Goal: Task Accomplishment & Management: Manage account settings

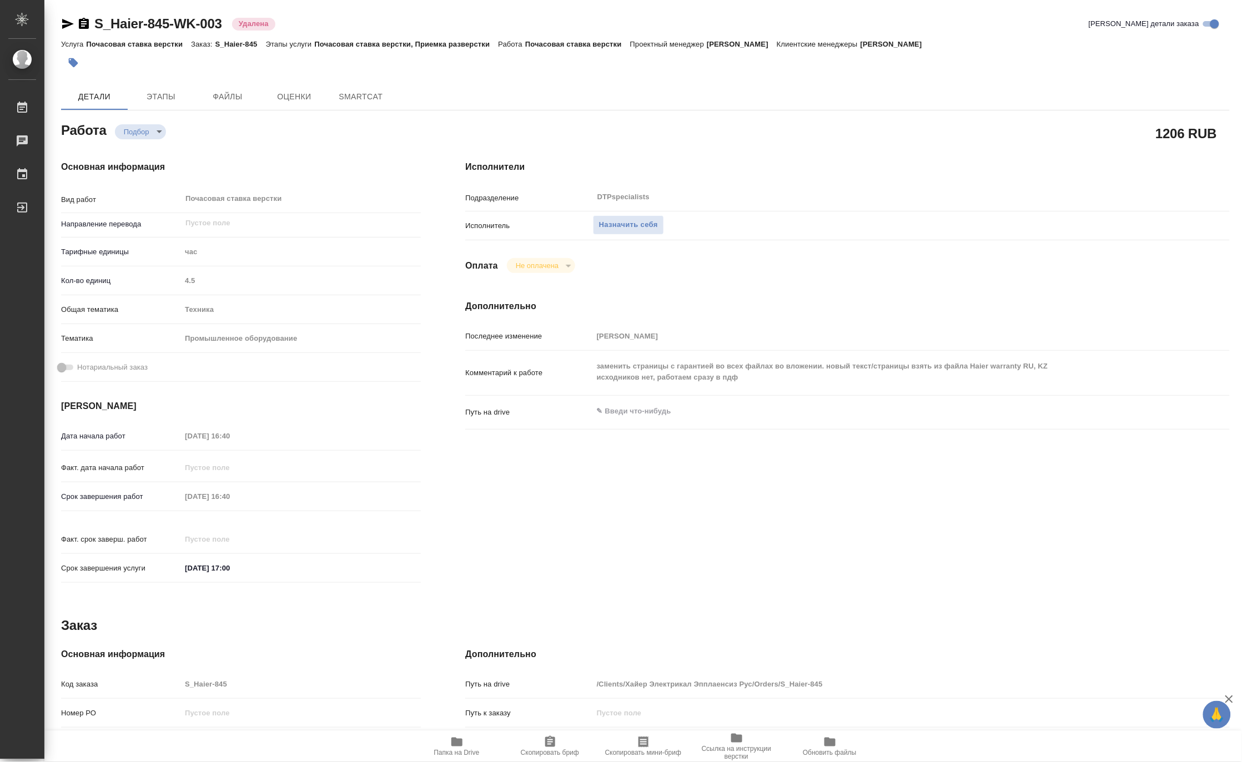
type textarea "x"
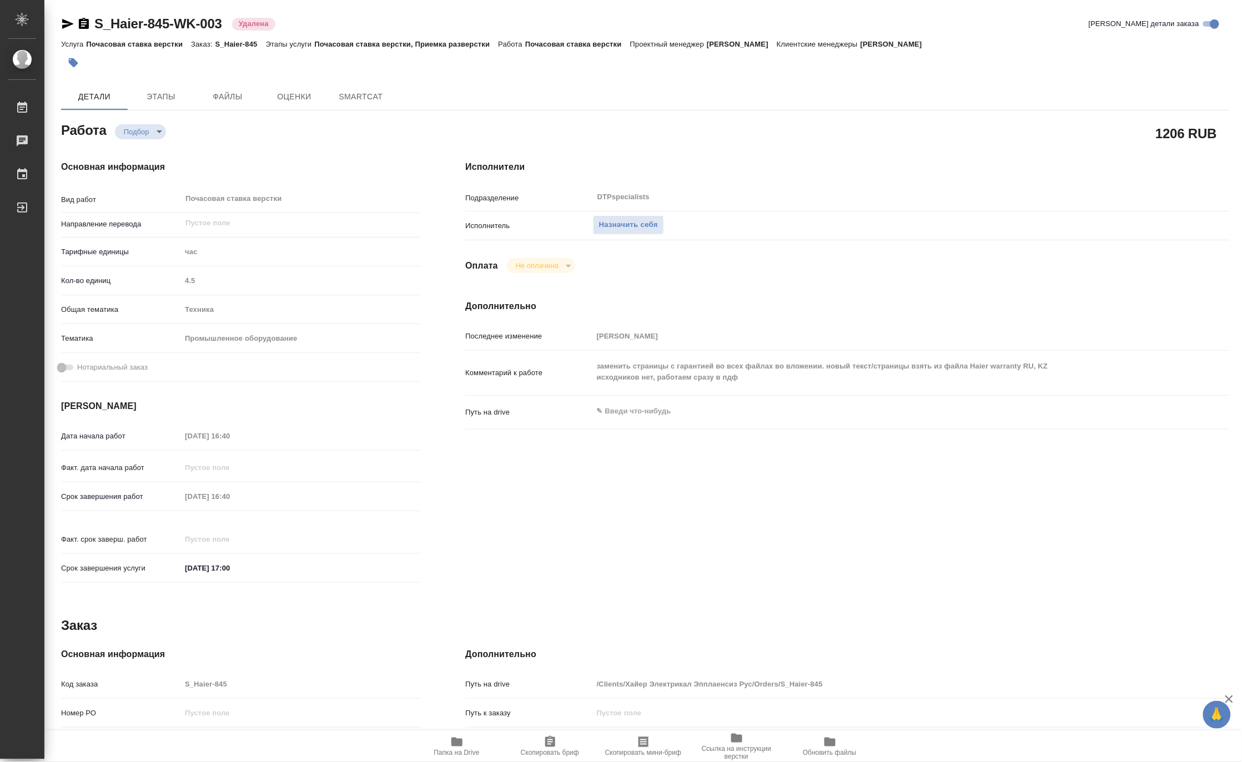
type textarea "x"
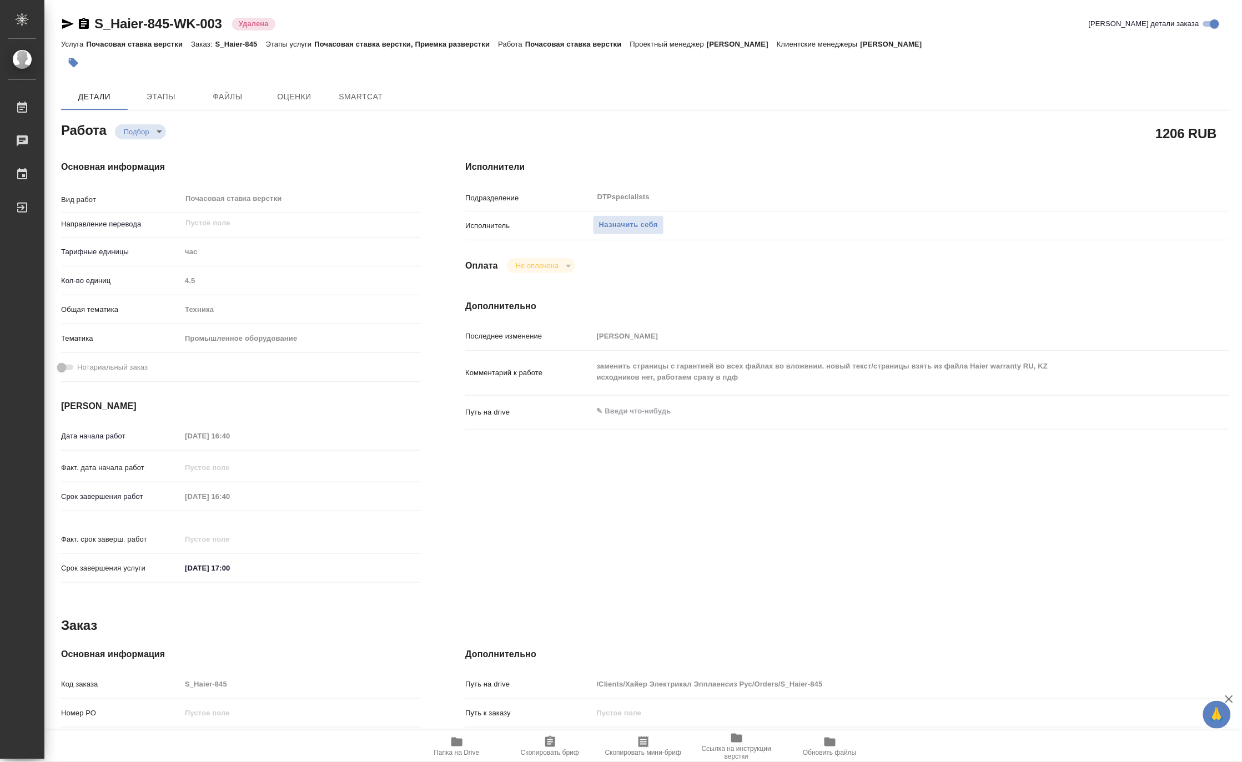
type textarea "x"
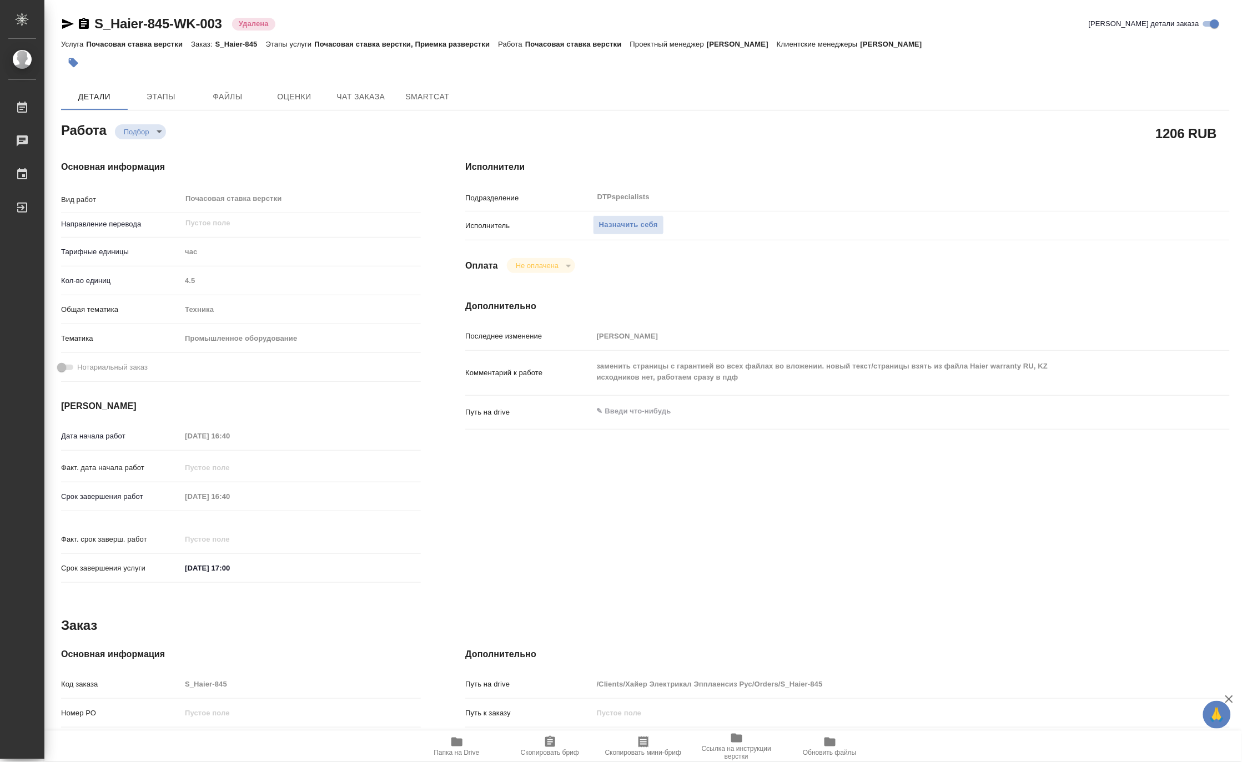
type textarea "x"
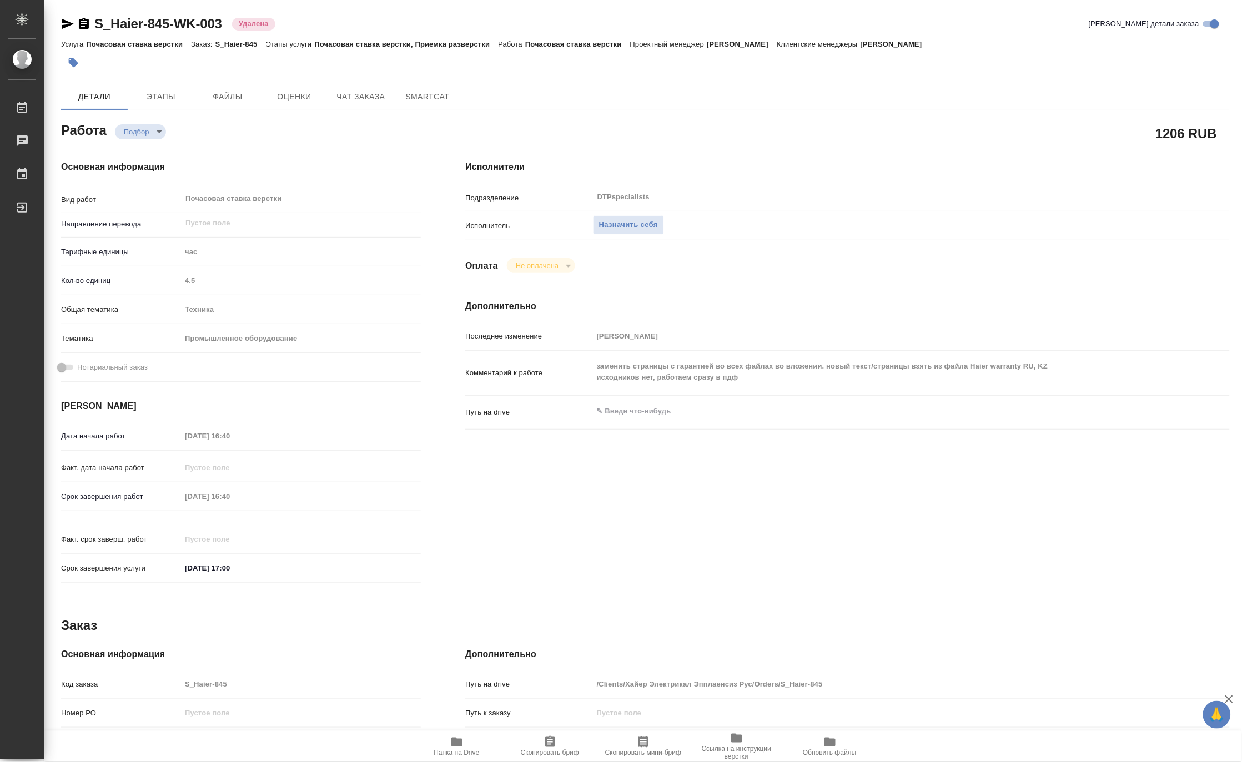
type textarea "x"
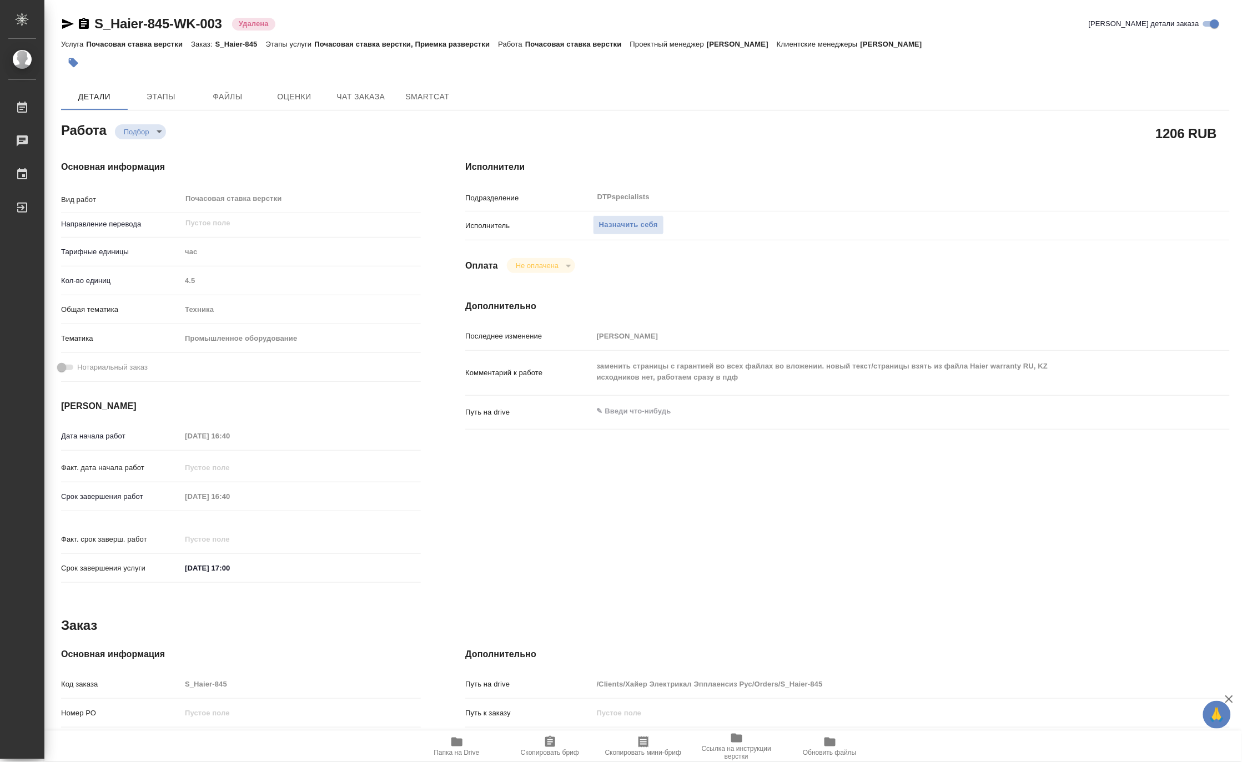
click at [452, 750] on span "Папка на Drive" at bounding box center [457, 753] width 46 height 8
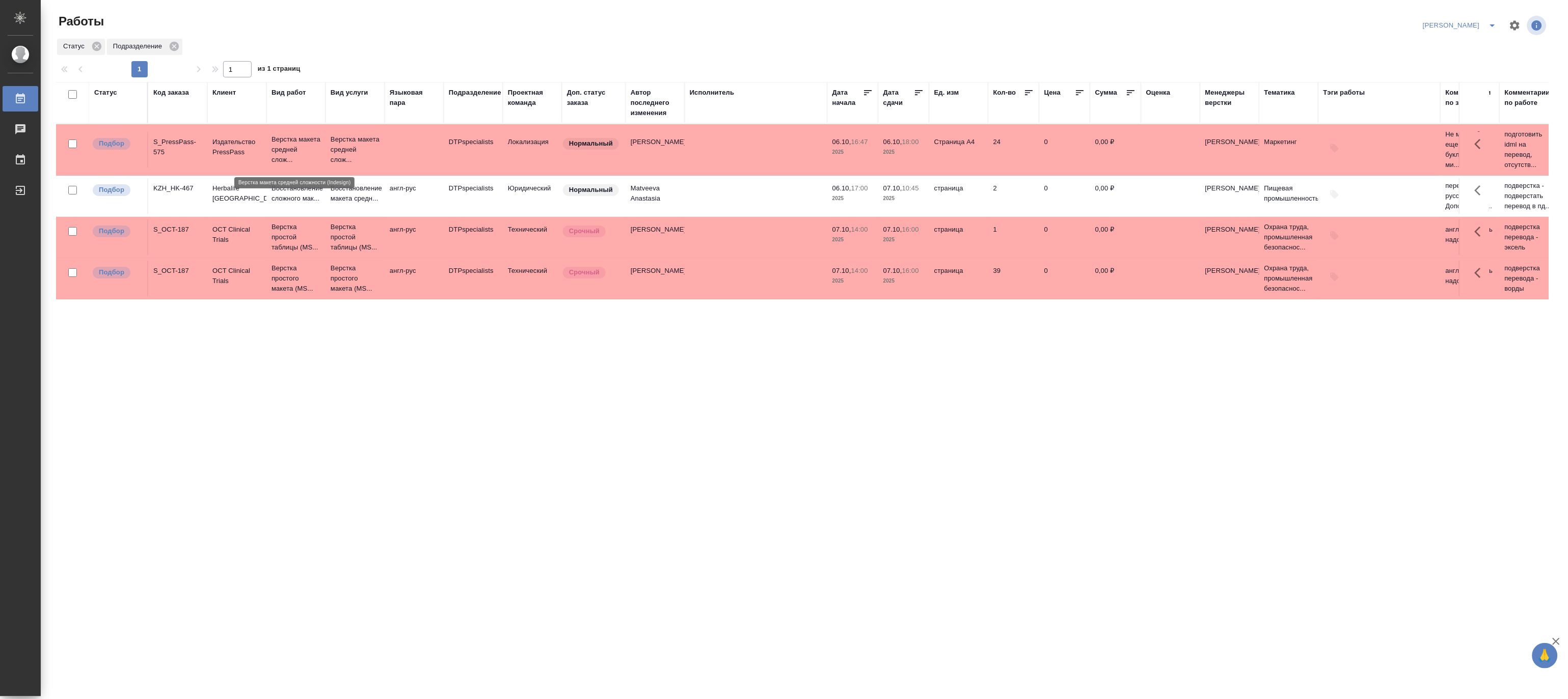
click at [294, 137] on p "Верстка макета средней слож..." at bounding box center [295, 150] width 49 height 30
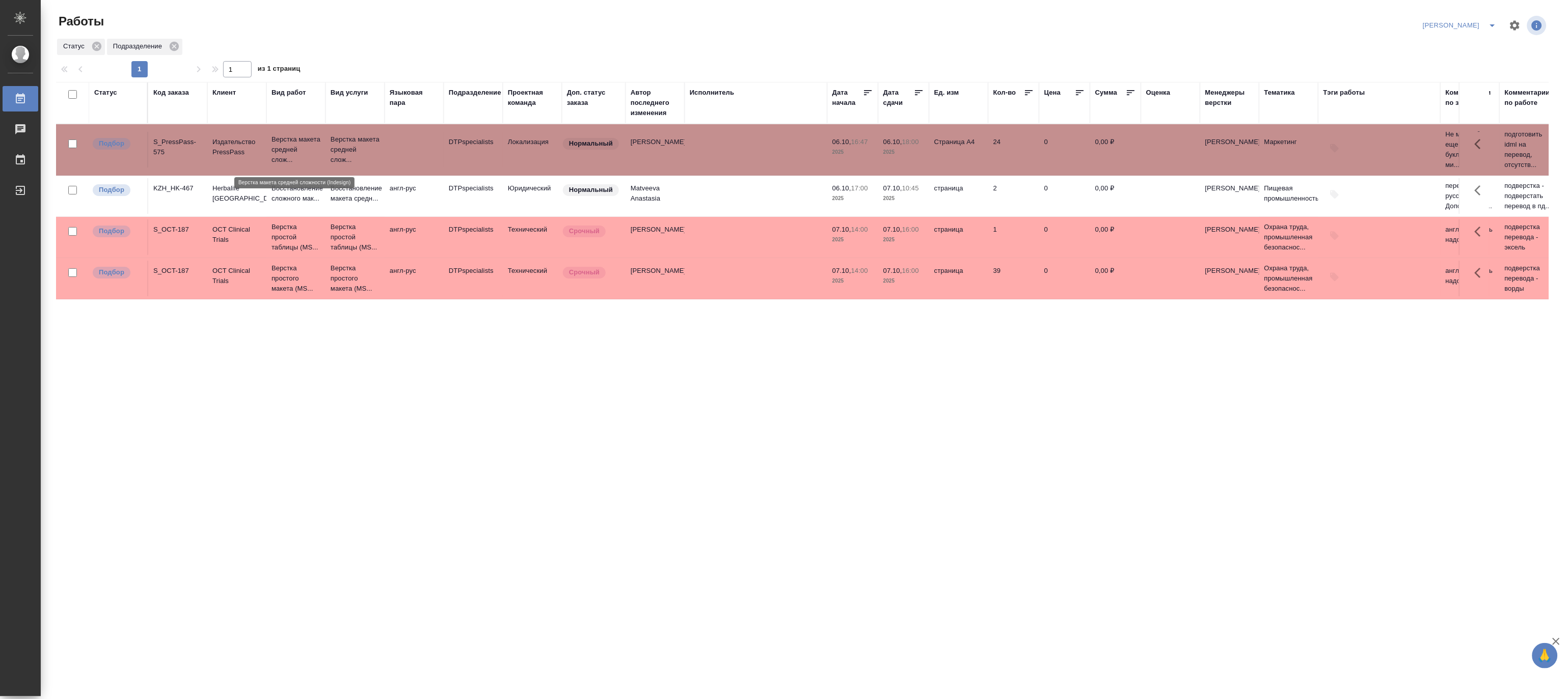
click at [294, 137] on p "Верстка макета средней слож..." at bounding box center [295, 150] width 49 height 30
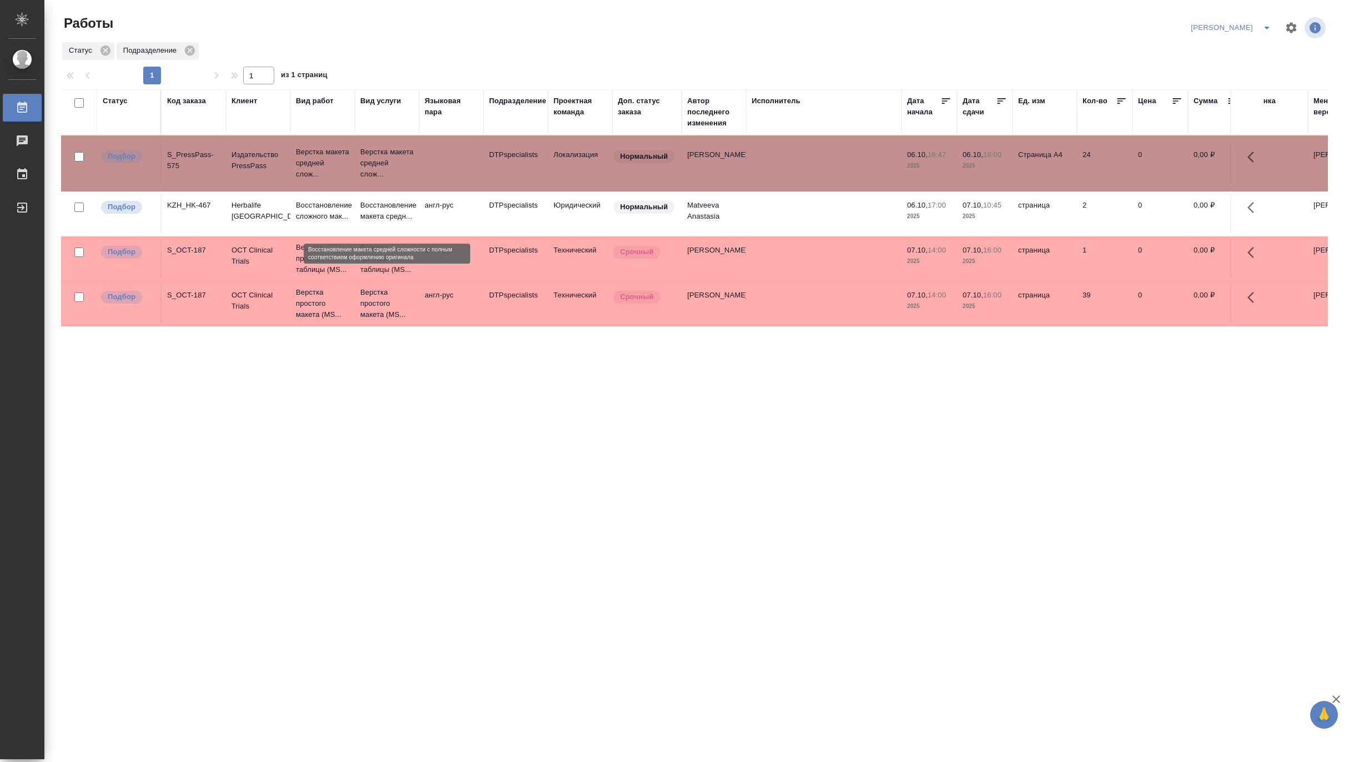
click at [382, 222] on p "Восстановление макета средн..." at bounding box center [386, 211] width 53 height 22
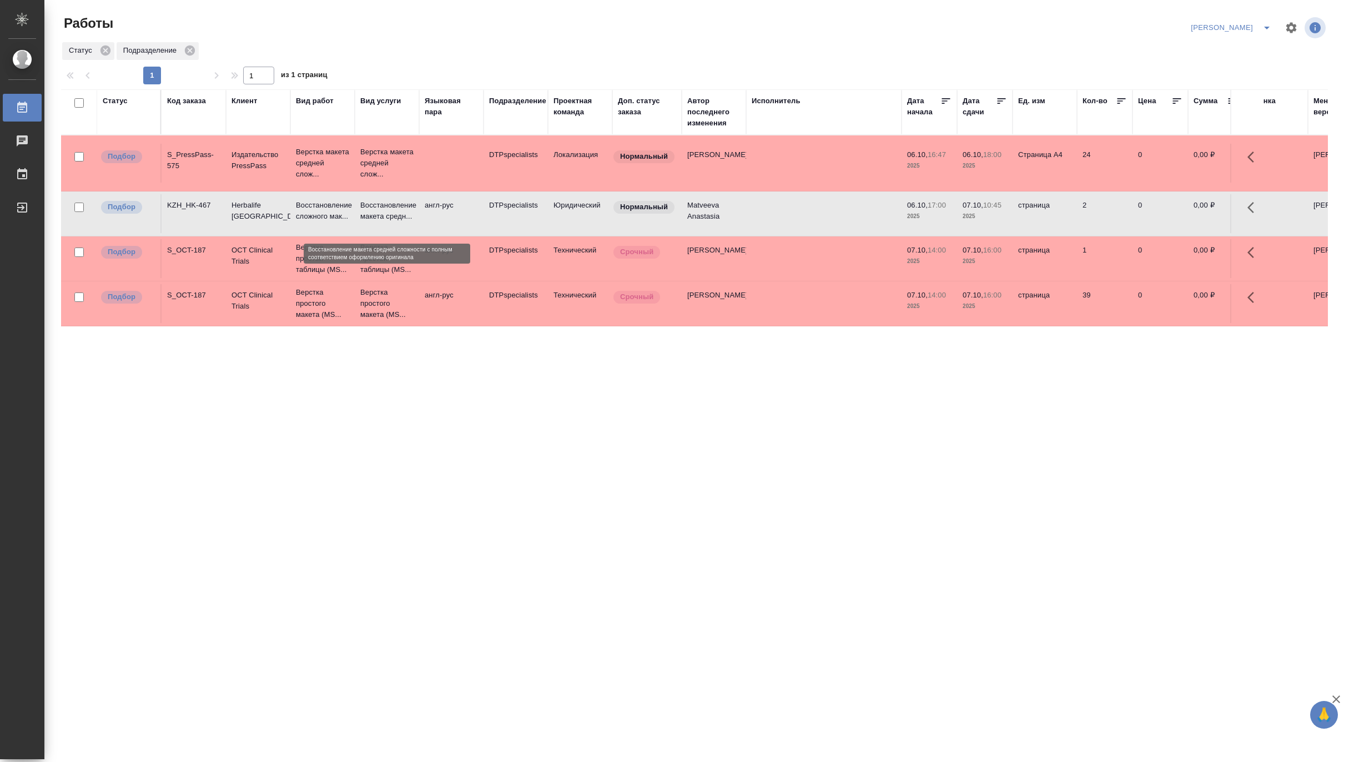
click at [382, 222] on p "Восстановление макета средн..." at bounding box center [386, 211] width 53 height 22
click at [341, 218] on p "Восстановление сложного мак..." at bounding box center [322, 211] width 53 height 22
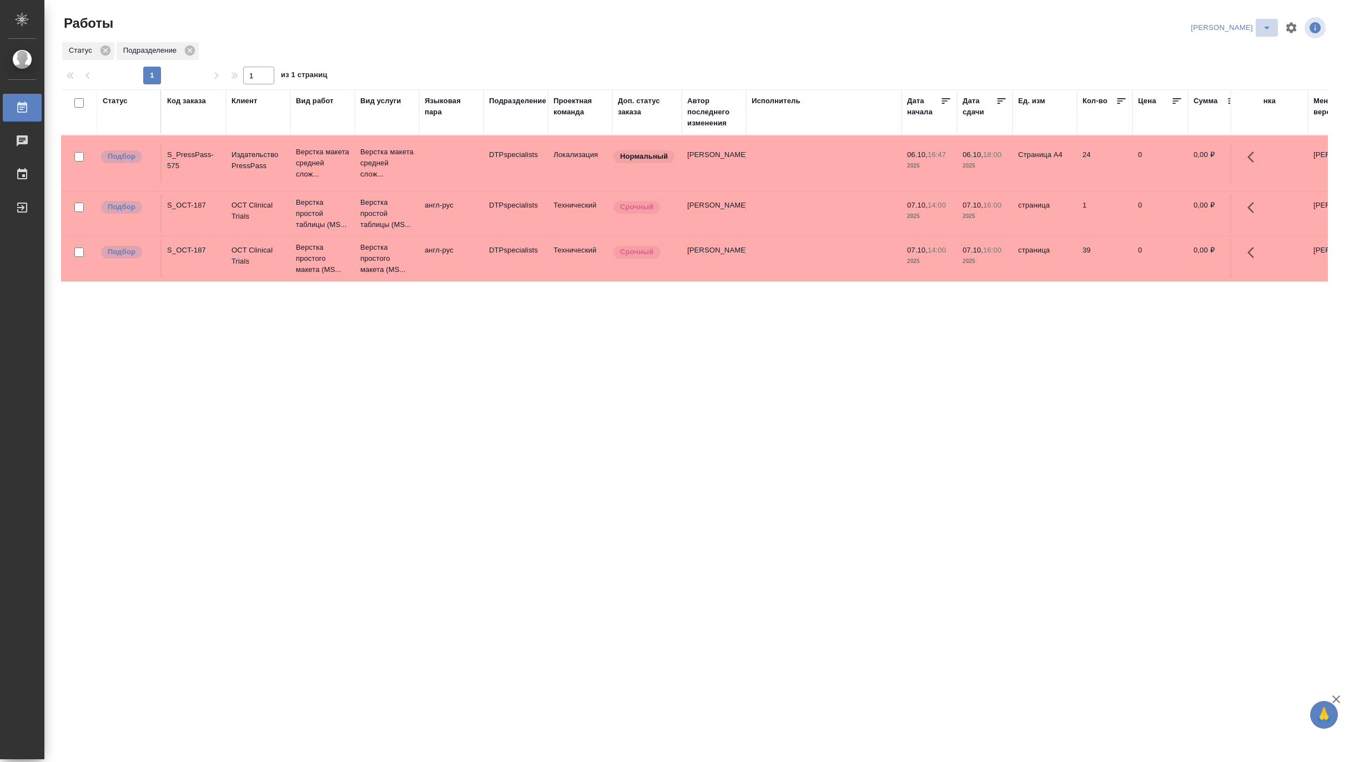
click at [1242, 26] on icon "split button" at bounding box center [1267, 27] width 13 height 13
click at [1240, 102] on li "Верстка и Дизайн" at bounding box center [1225, 103] width 107 height 18
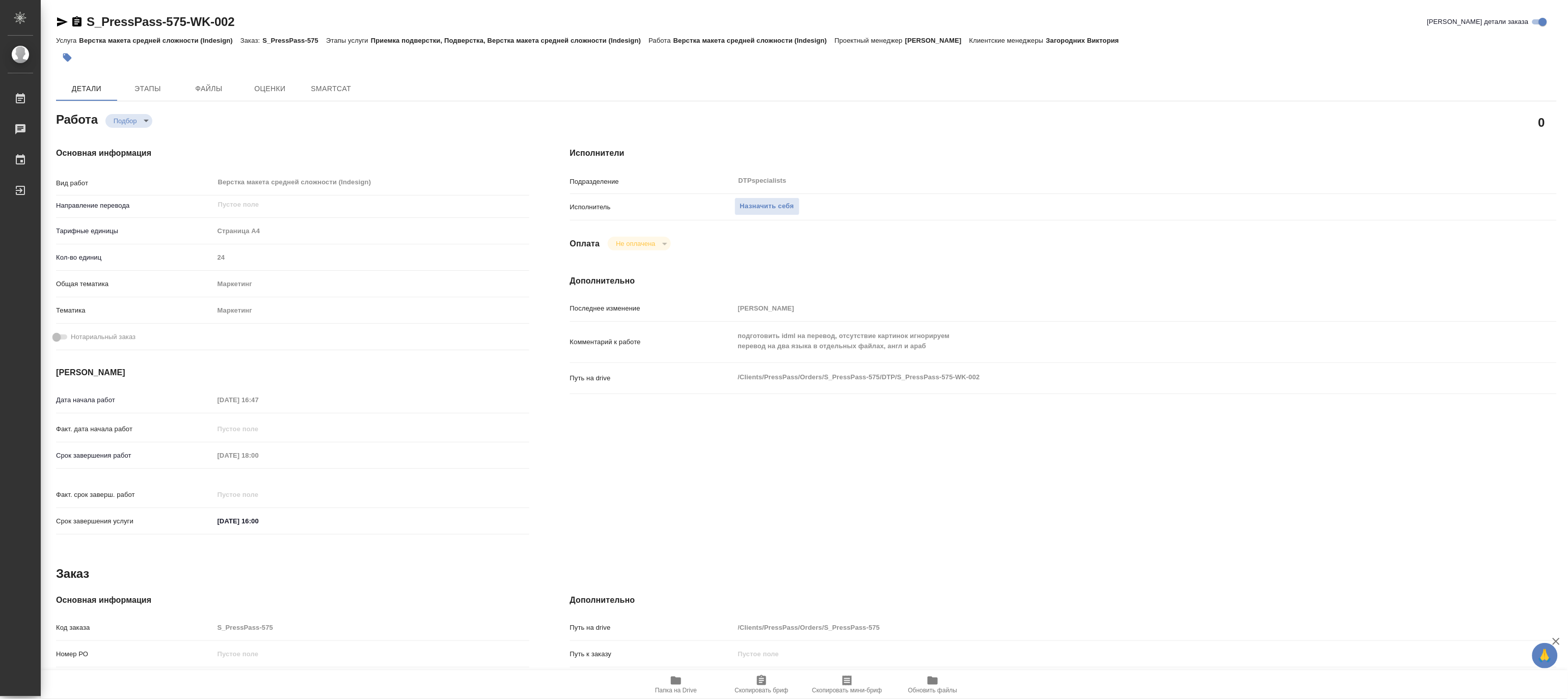
type textarea "x"
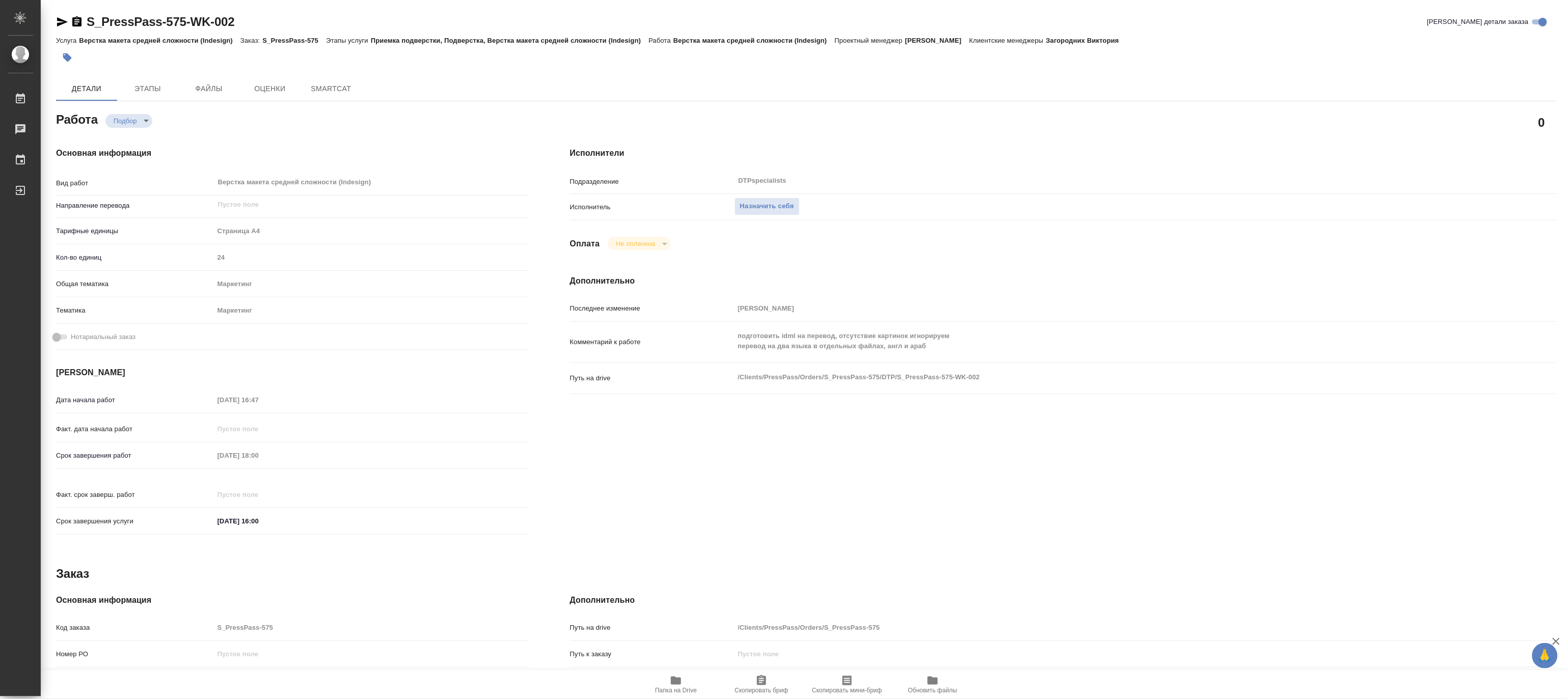
type textarea "x"
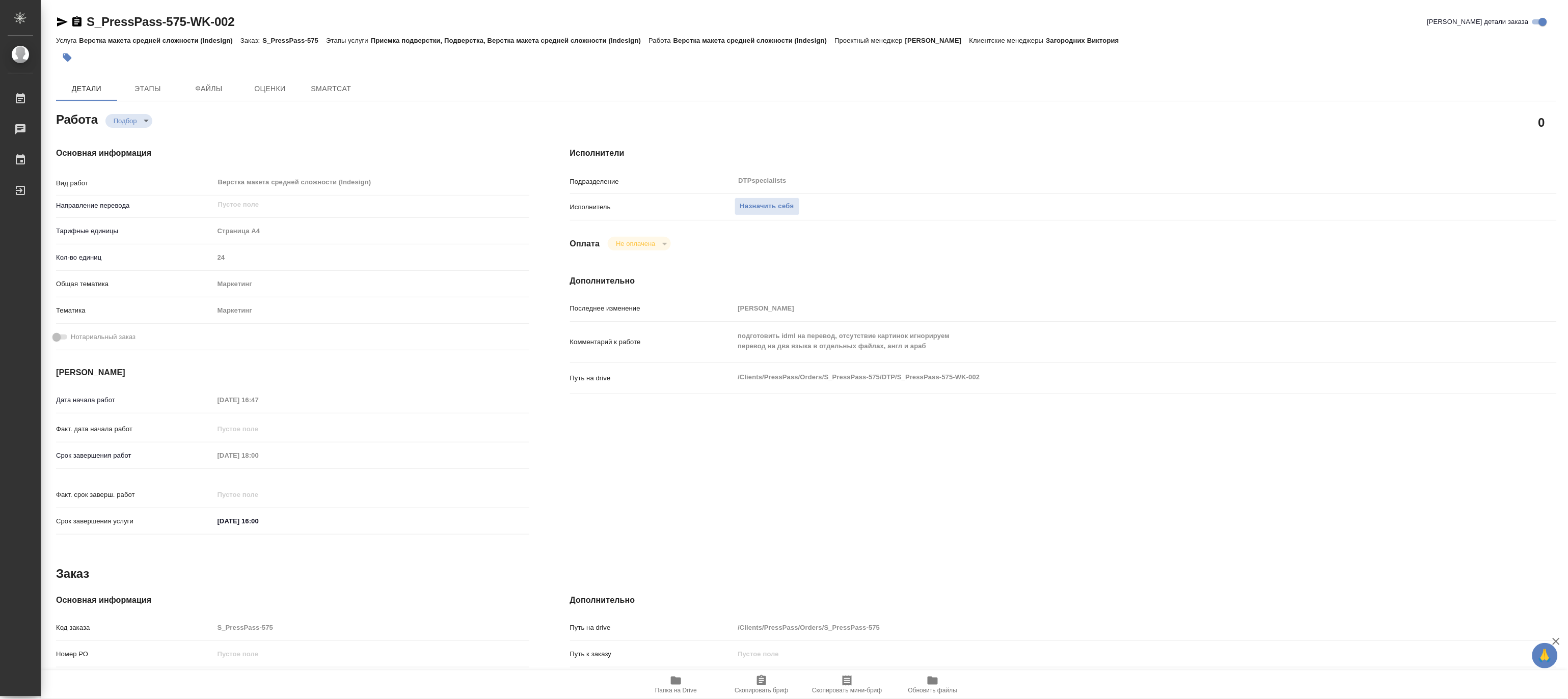
type textarea "x"
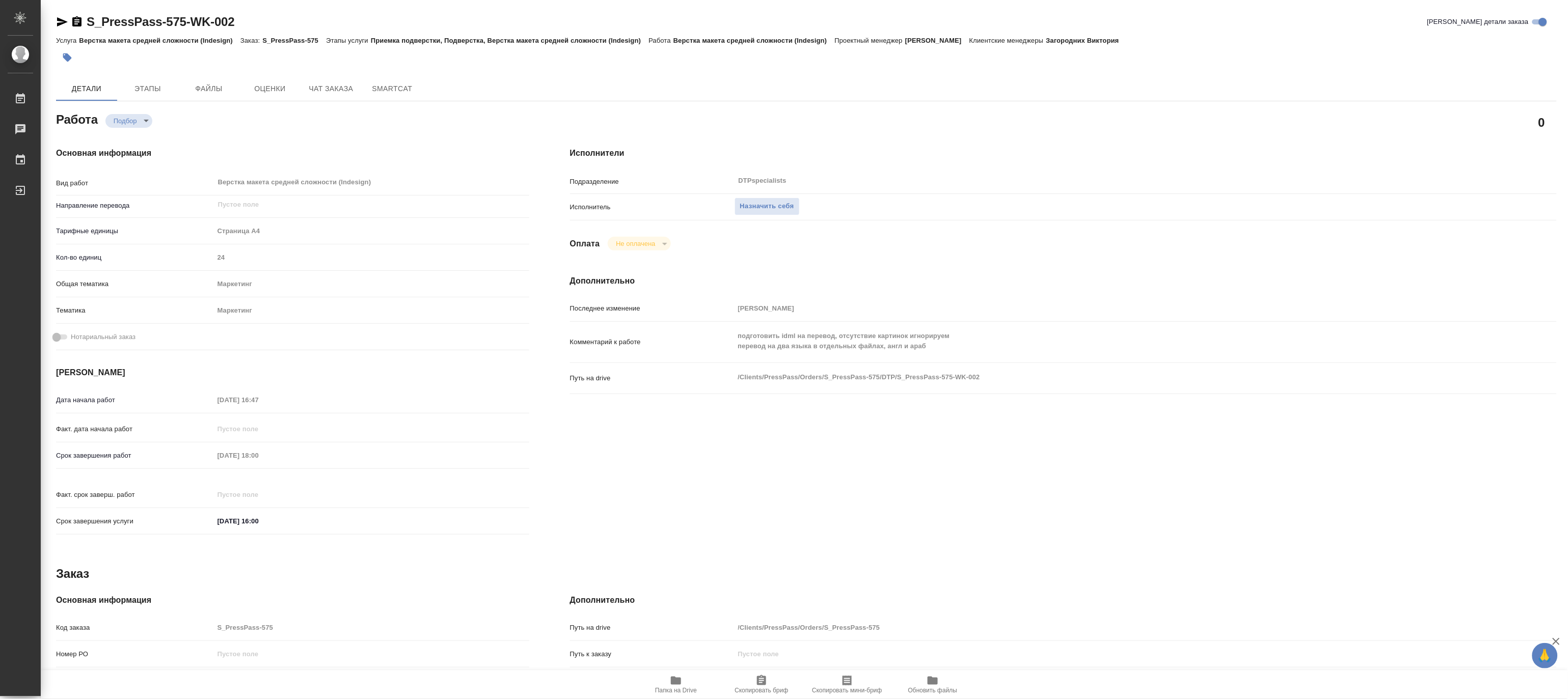
type textarea "x"
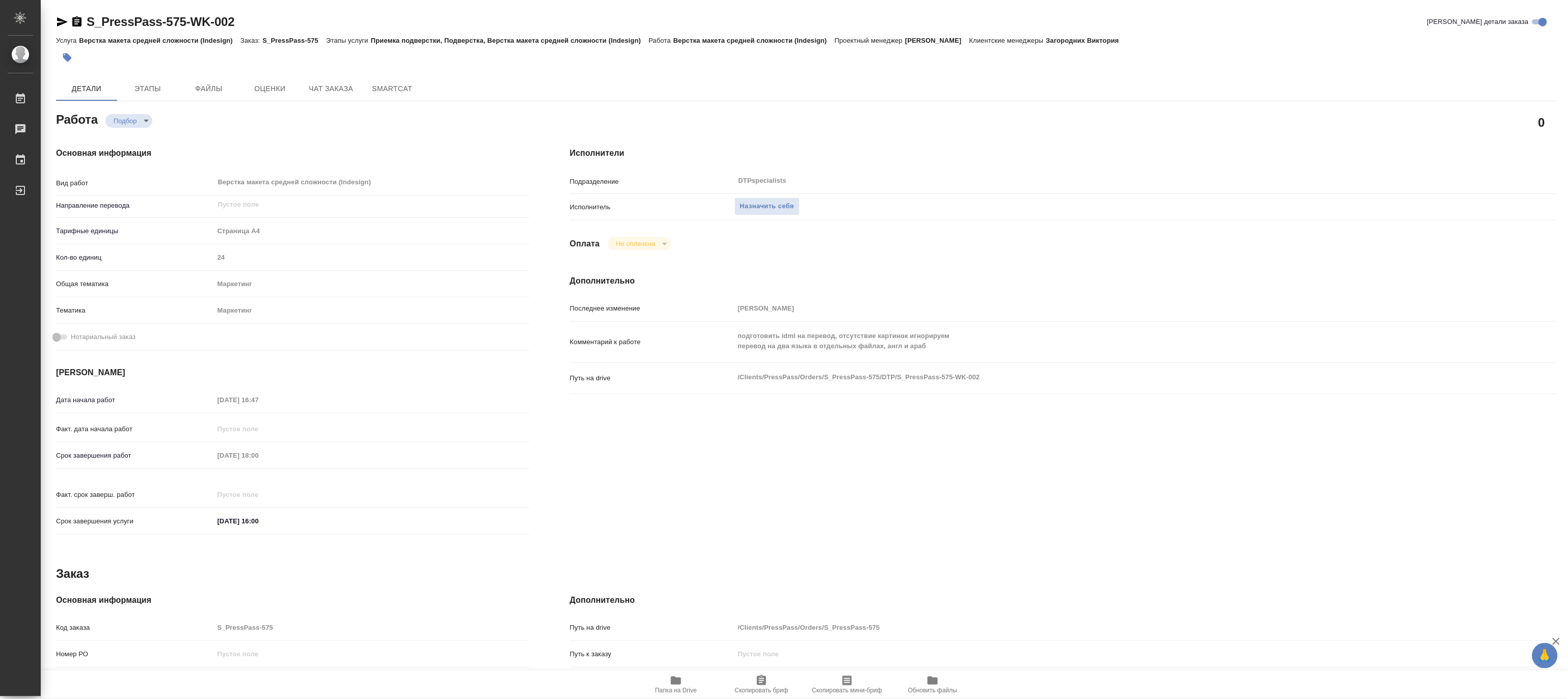
type textarea "x"
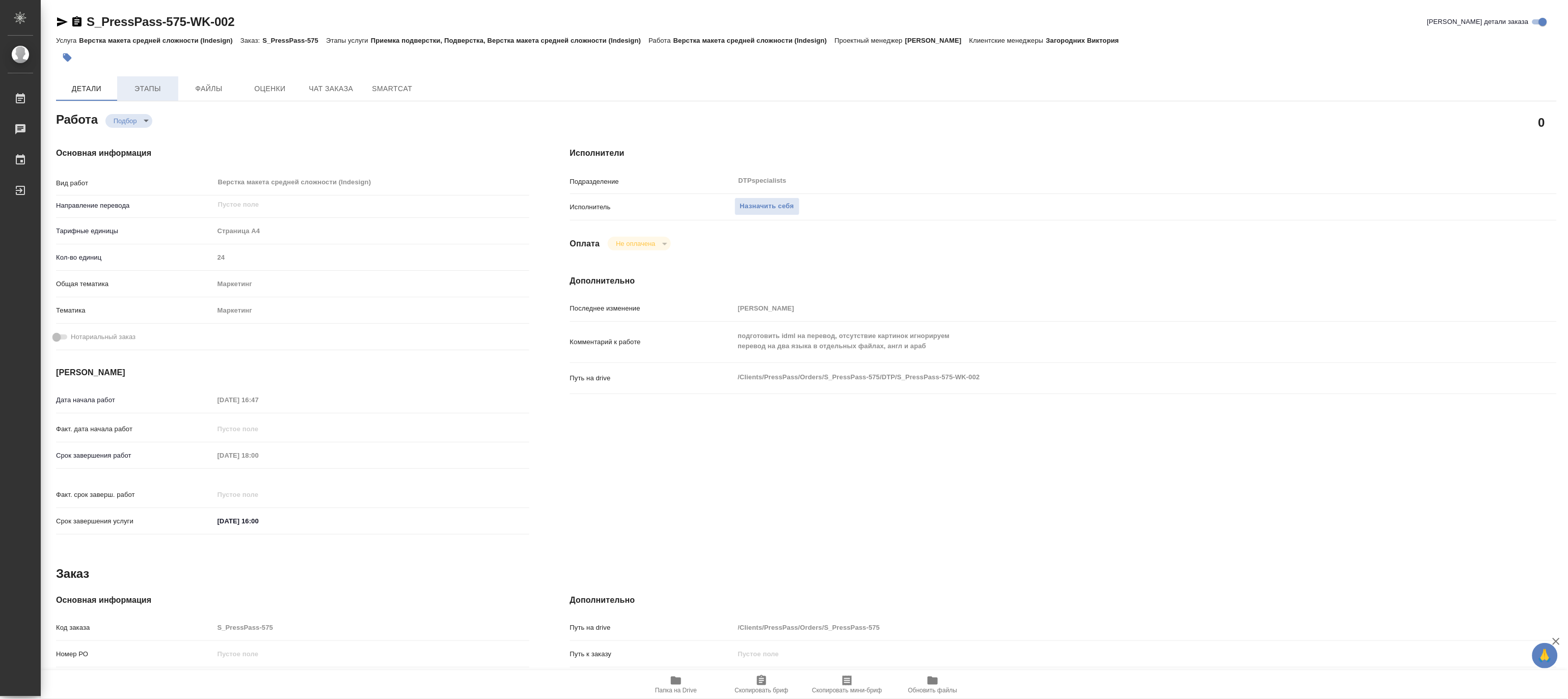
click at [153, 90] on span "Этапы" at bounding box center [147, 89] width 49 height 13
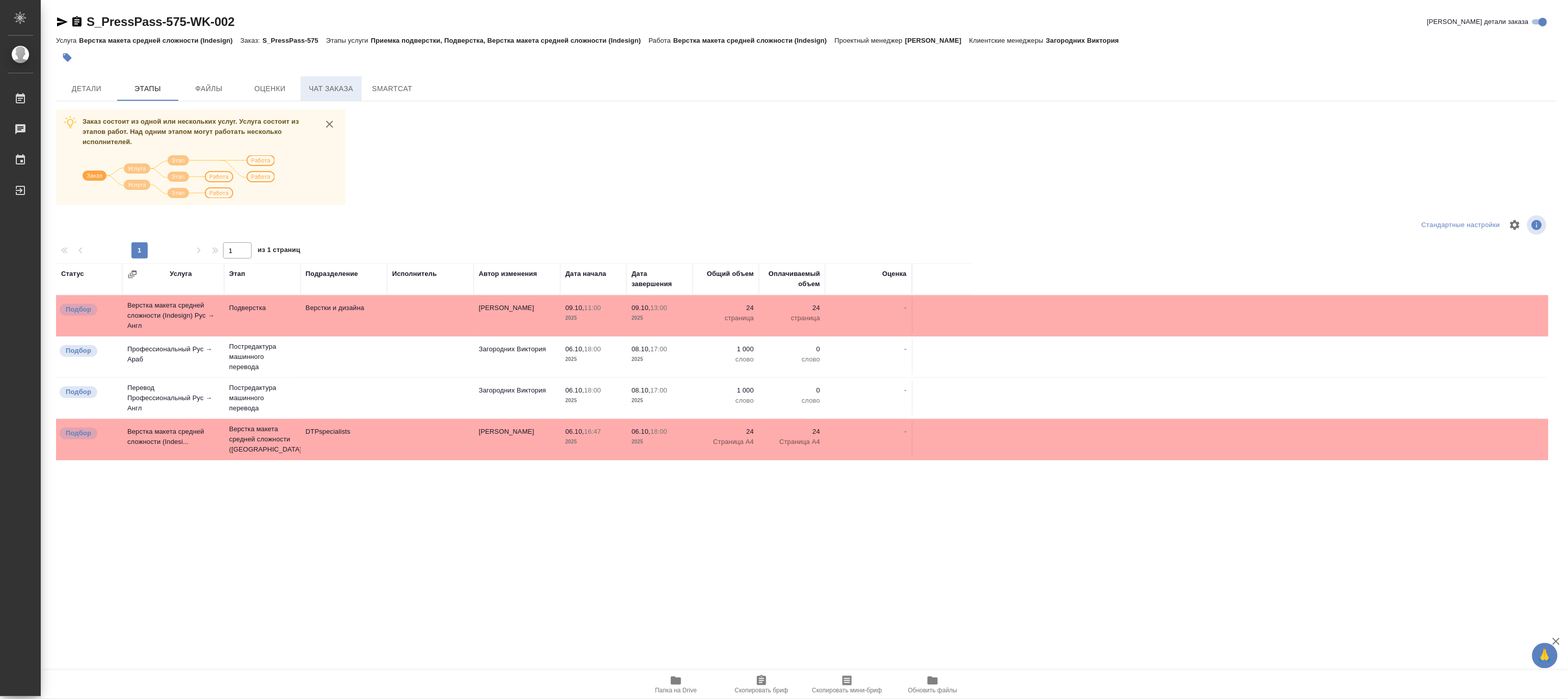
click at [325, 83] on span "Чат заказа" at bounding box center [330, 89] width 49 height 13
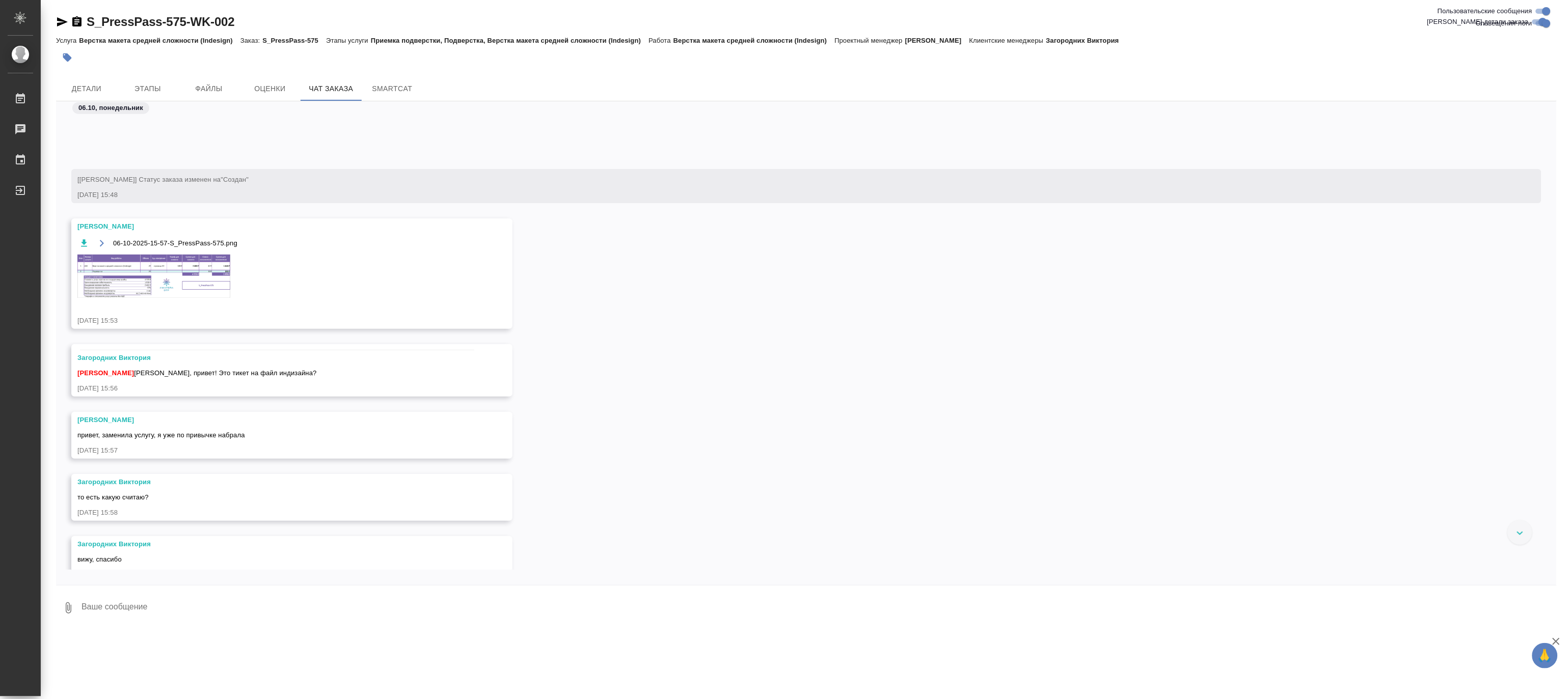
scroll to position [470, 0]
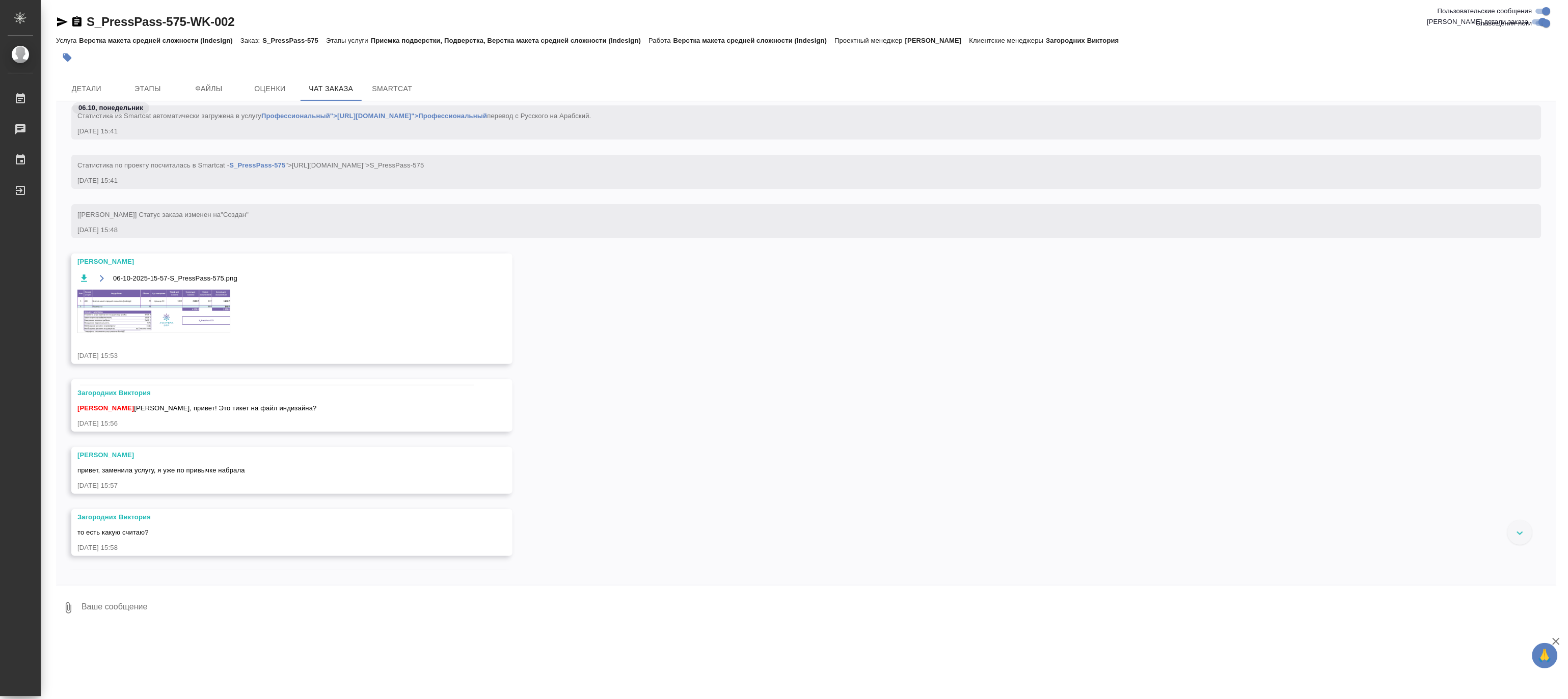
click at [218, 306] on img at bounding box center [153, 311] width 153 height 43
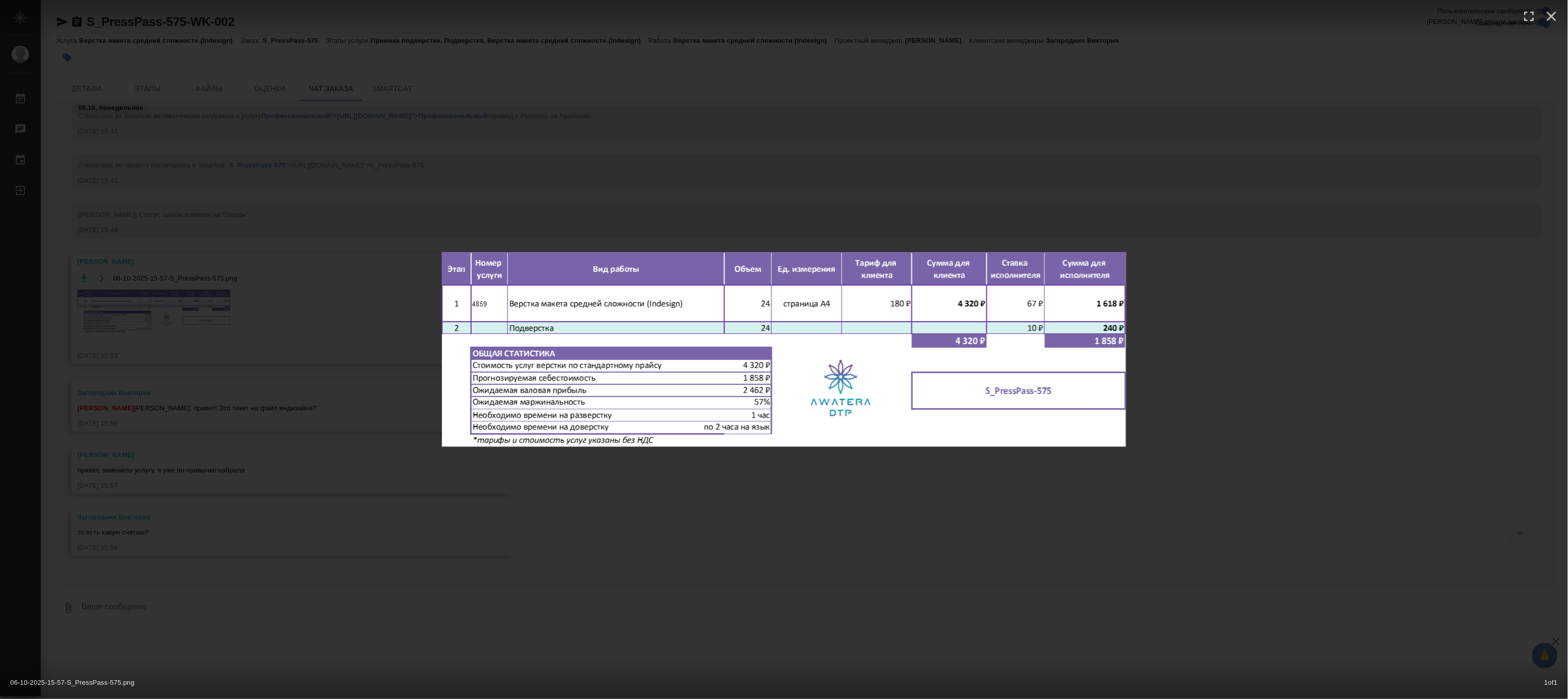
click at [218, 306] on div "06-10-2025-15-57-S_PressPass-575.png 1 of 1" at bounding box center [784, 350] width 1568 height 699
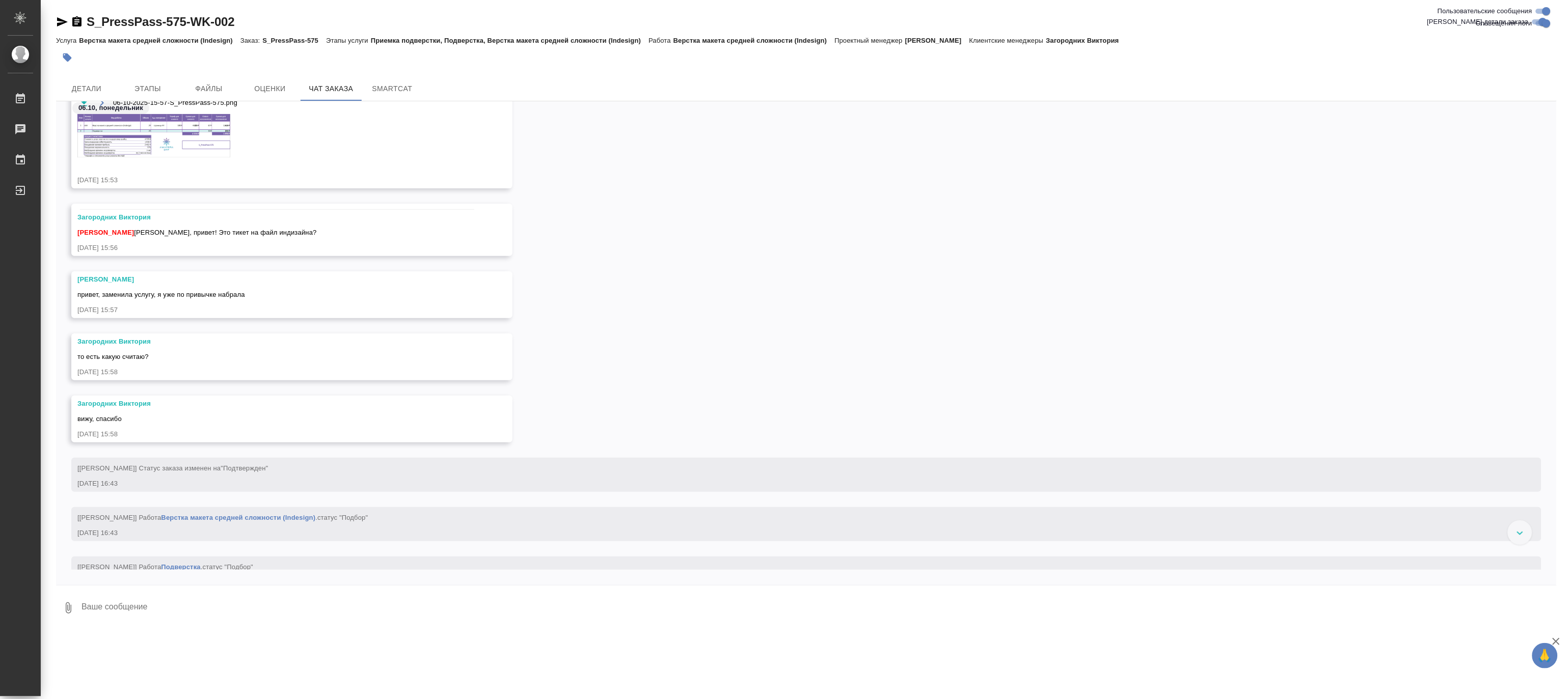
scroll to position [639, 0]
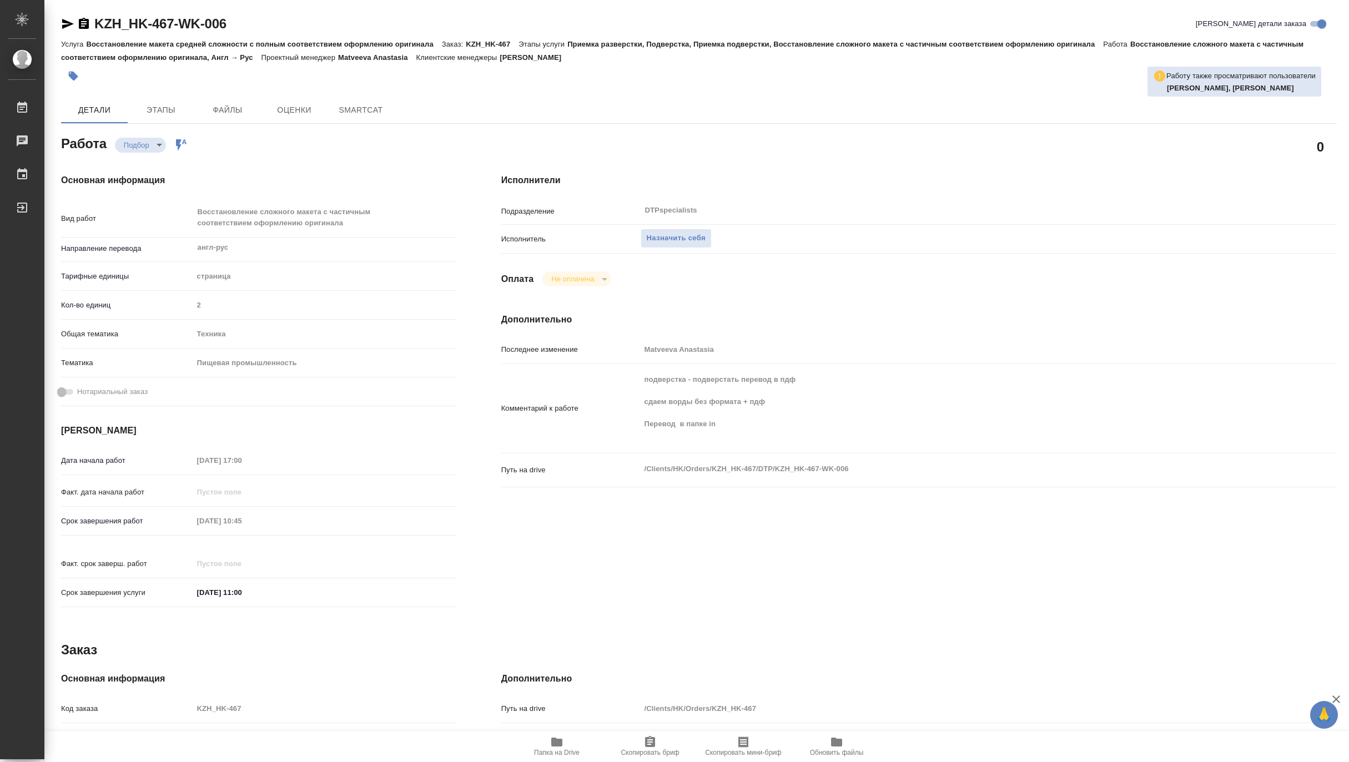
type textarea "x"
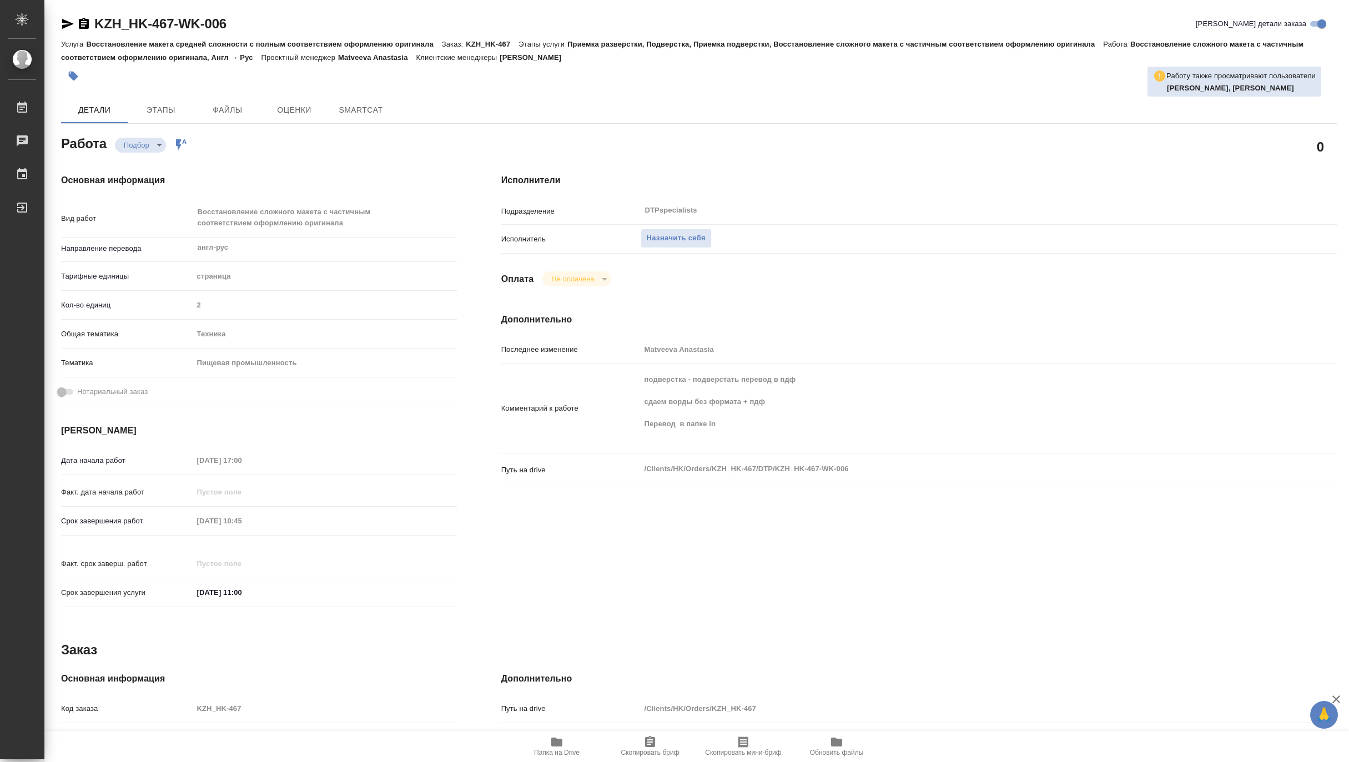
type textarea "x"
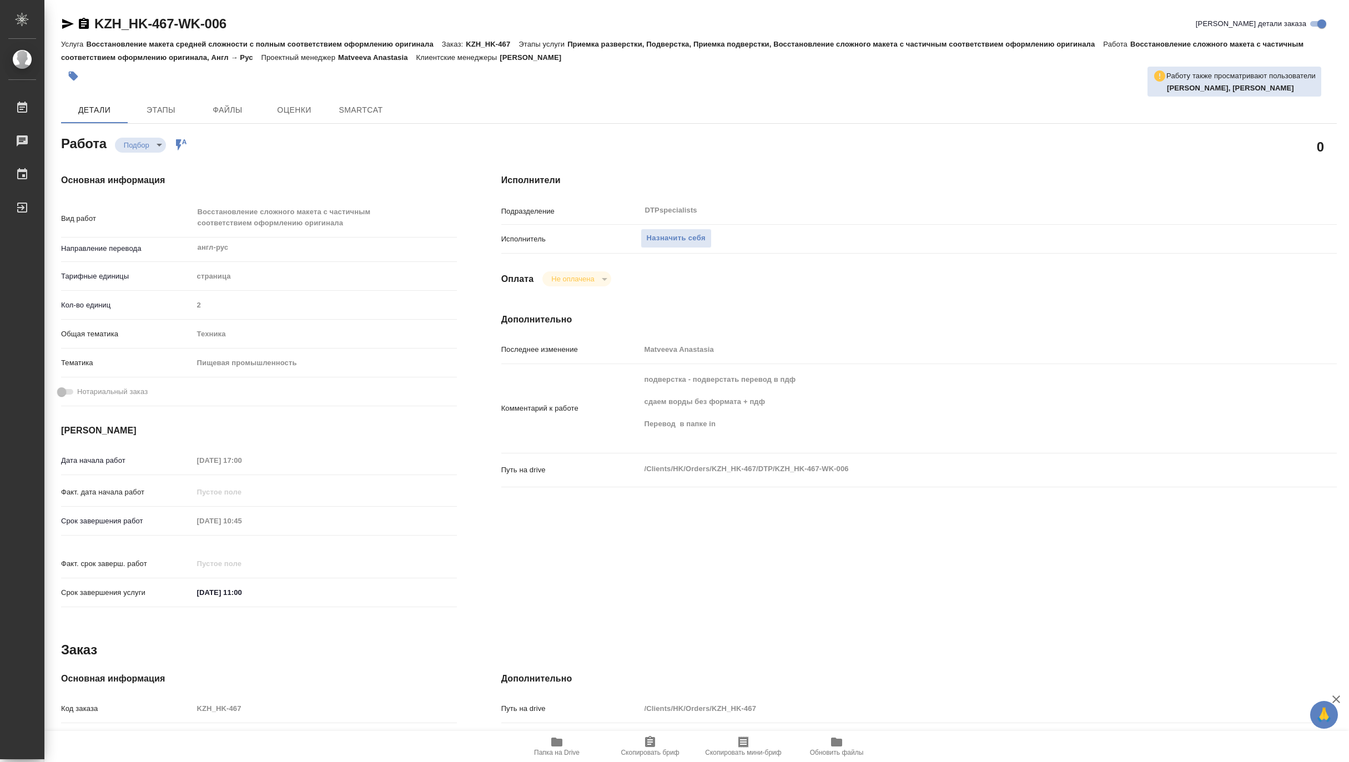
type textarea "x"
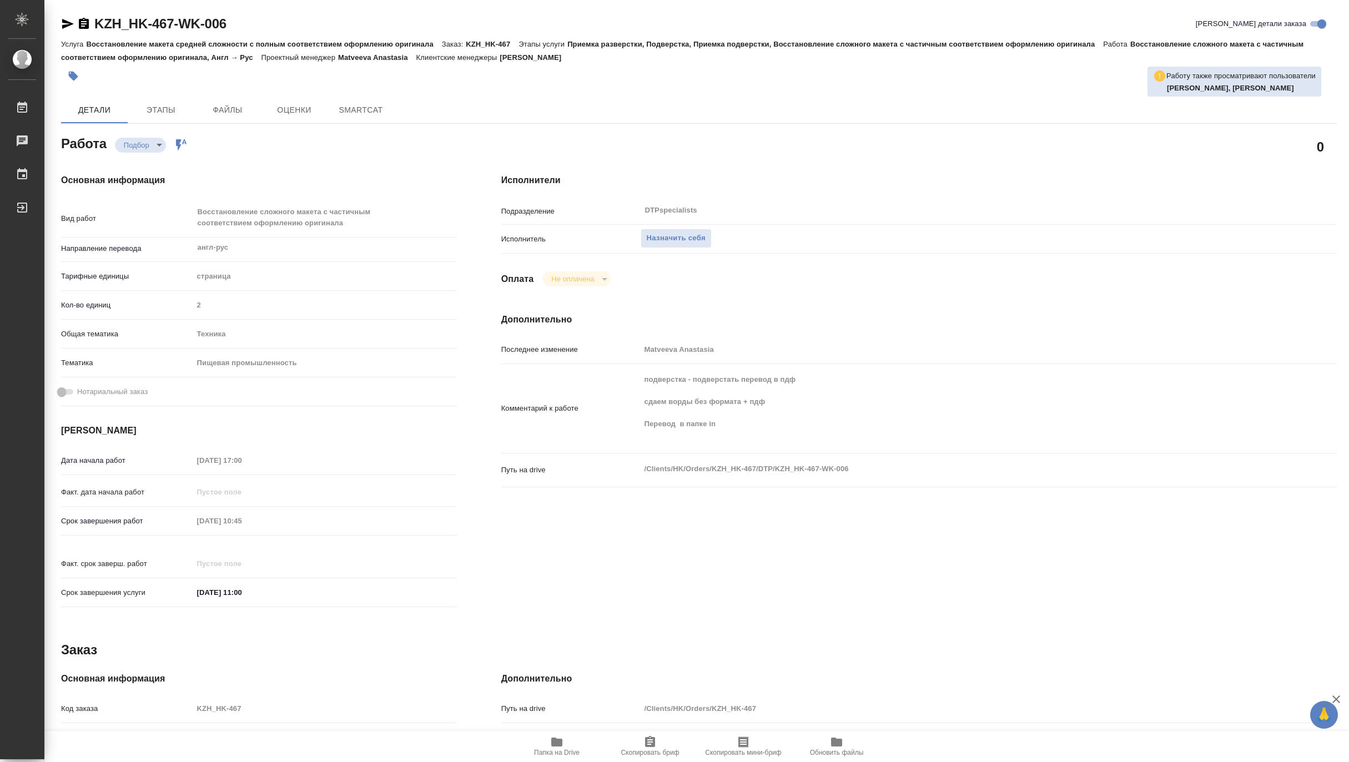
type textarea "x"
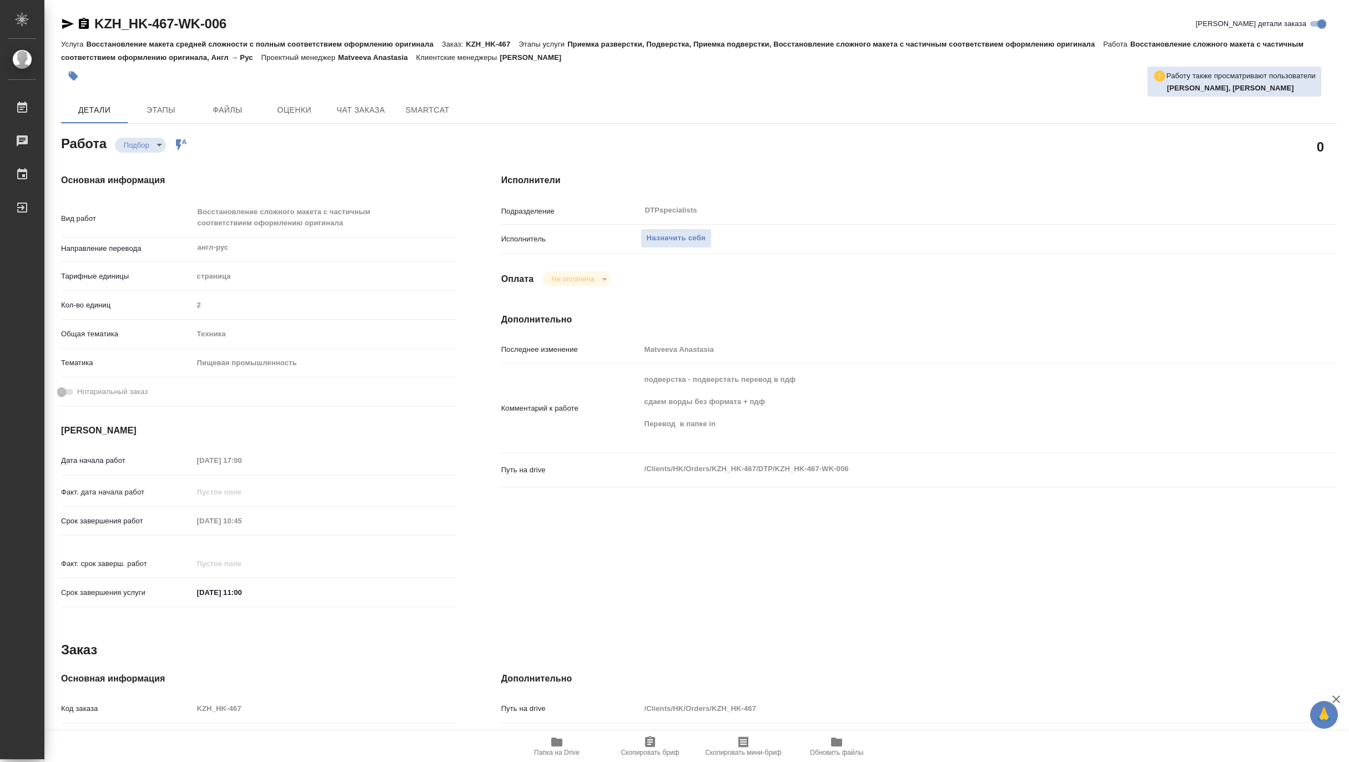
type textarea "x"
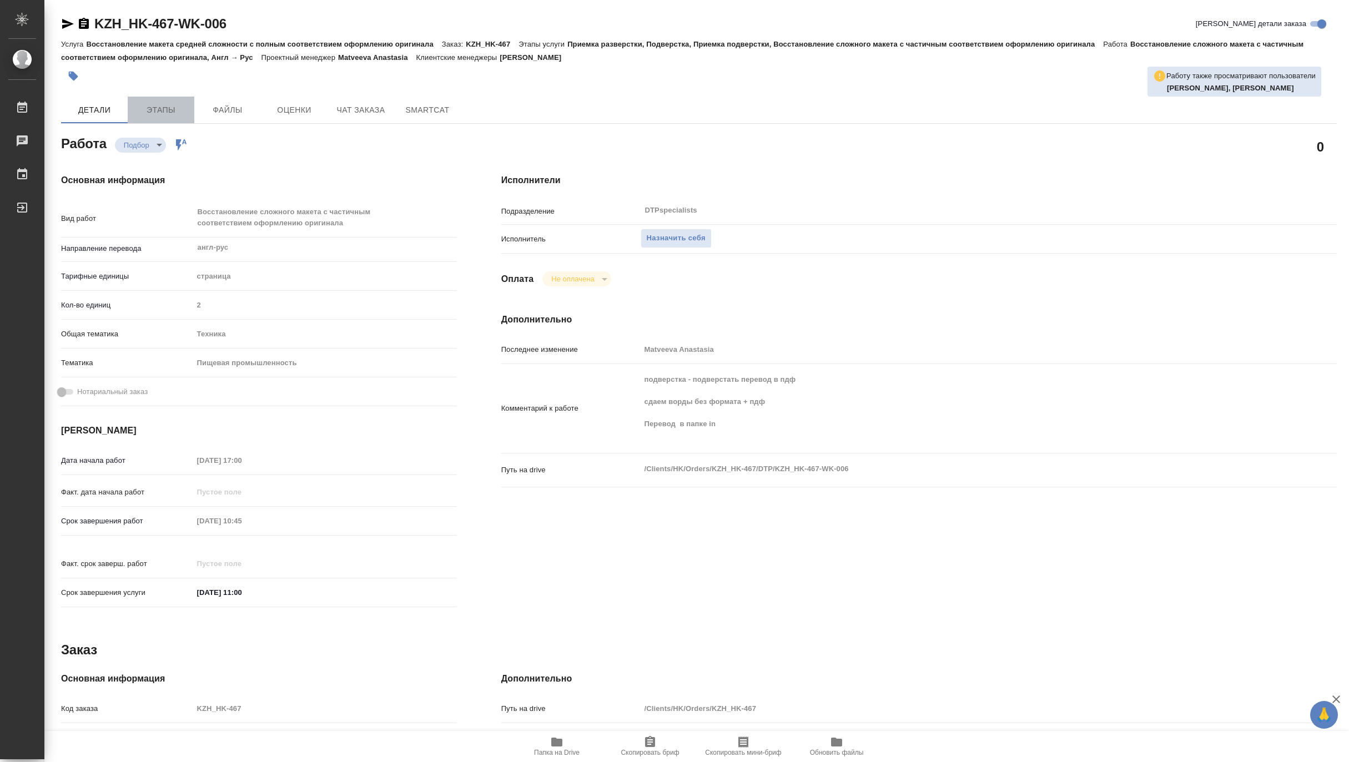
click at [155, 109] on span "Этапы" at bounding box center [160, 110] width 53 height 14
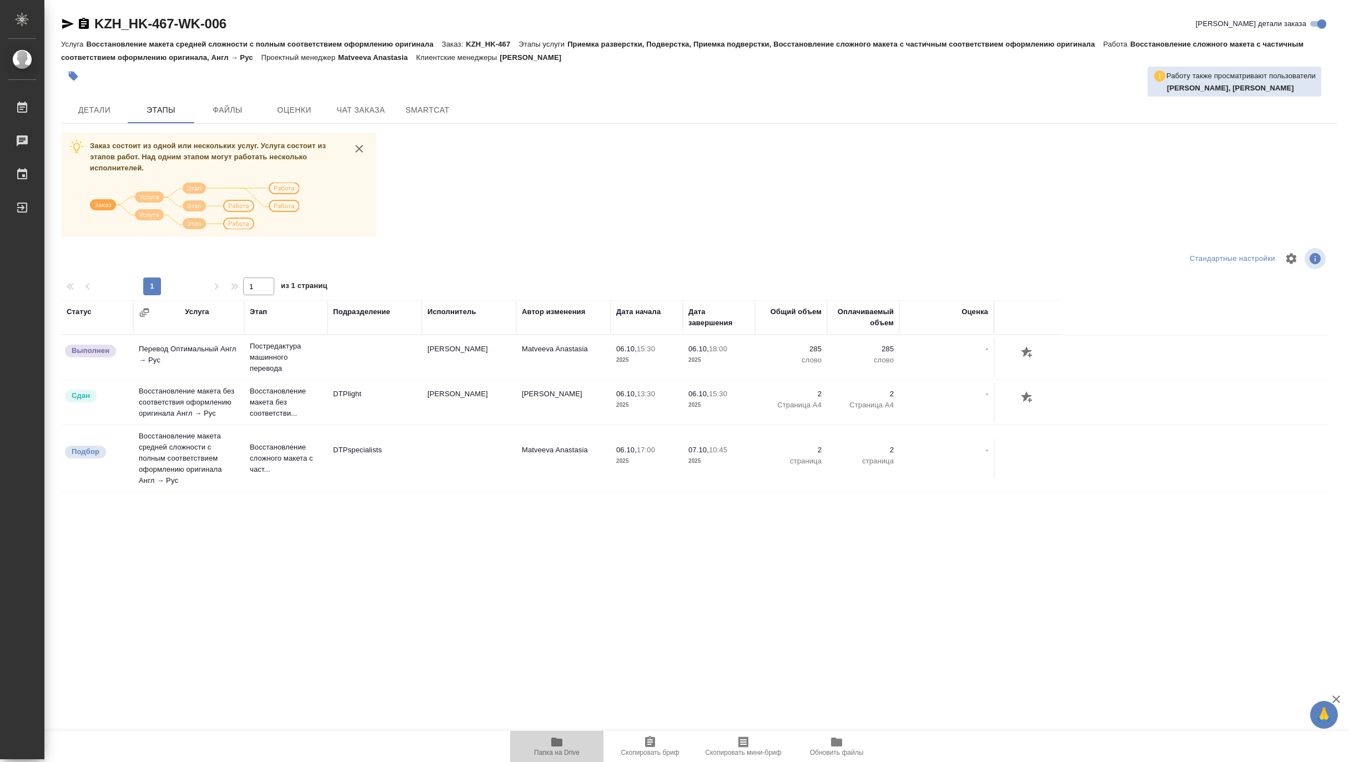
click at [562, 745] on icon "button" at bounding box center [556, 742] width 11 height 9
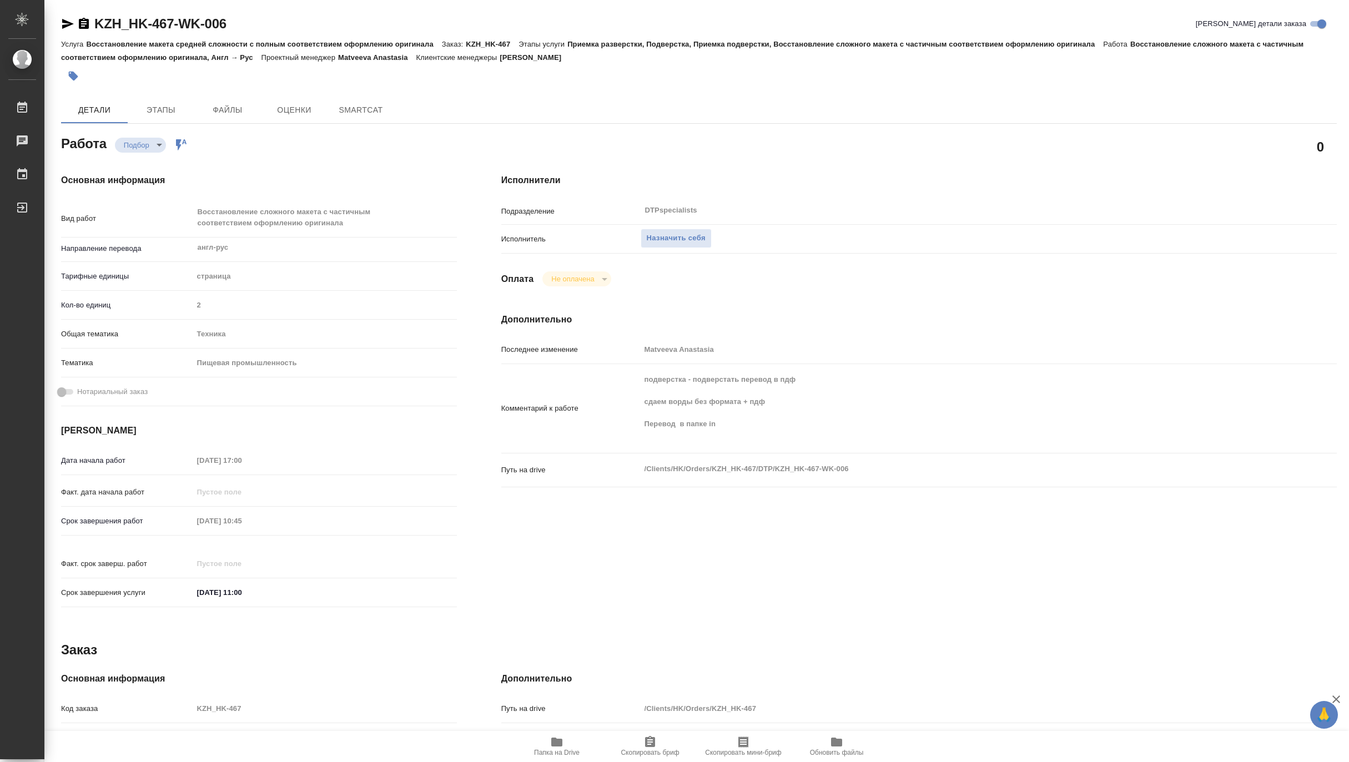
type textarea "x"
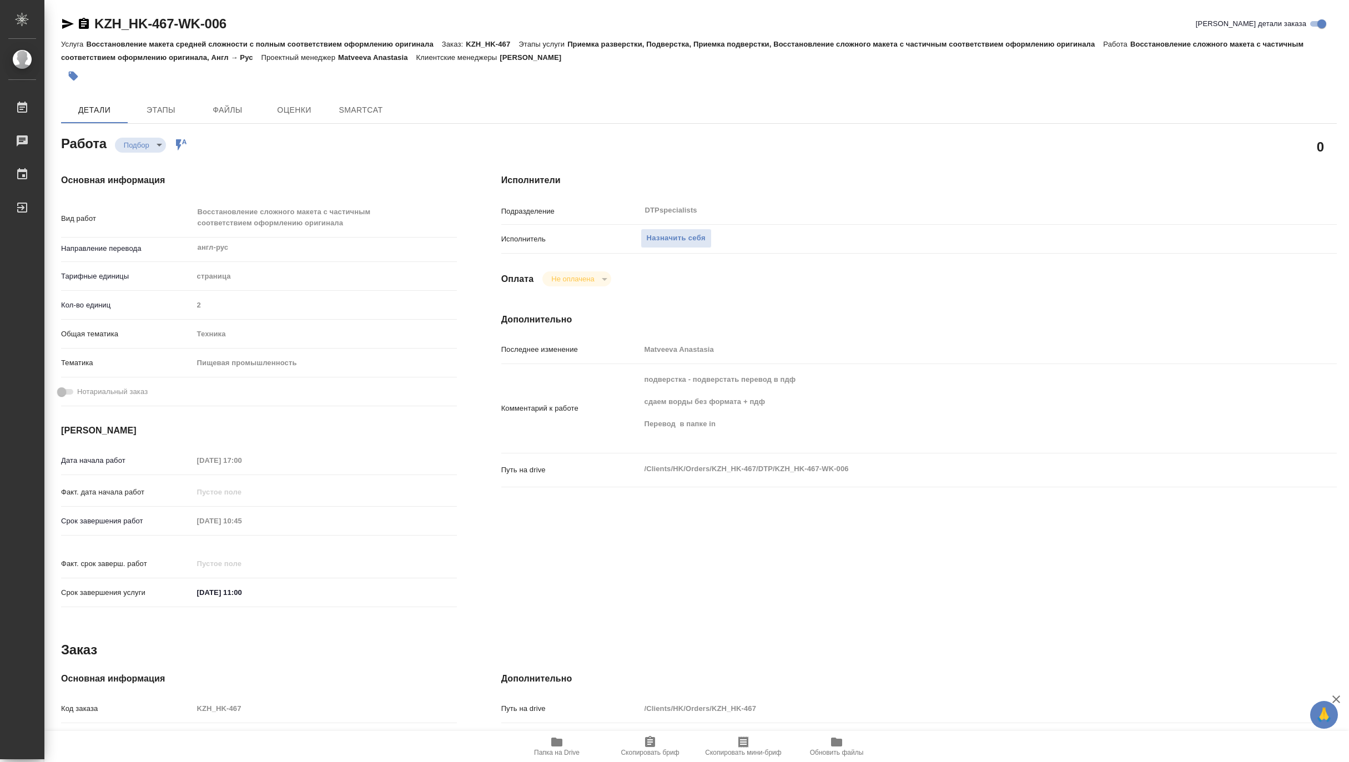
type textarea "x"
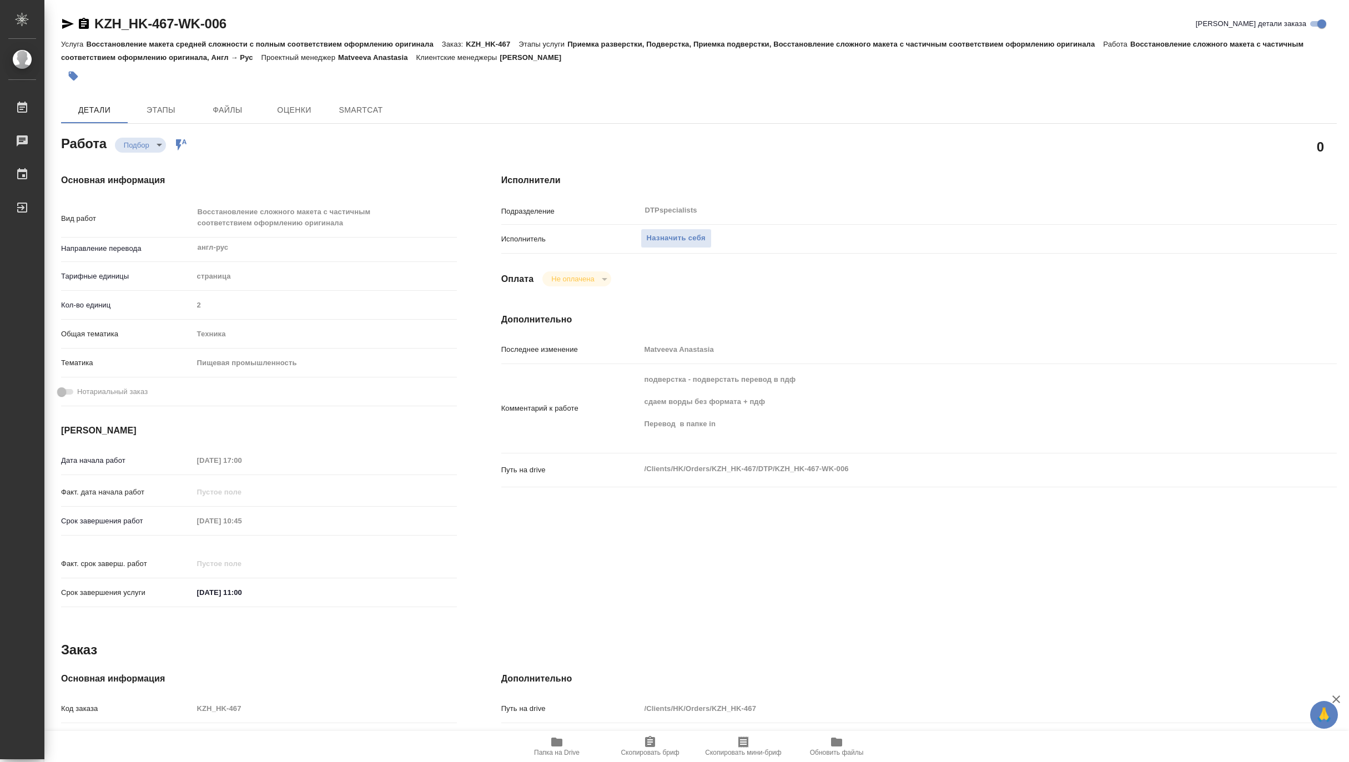
type textarea "x"
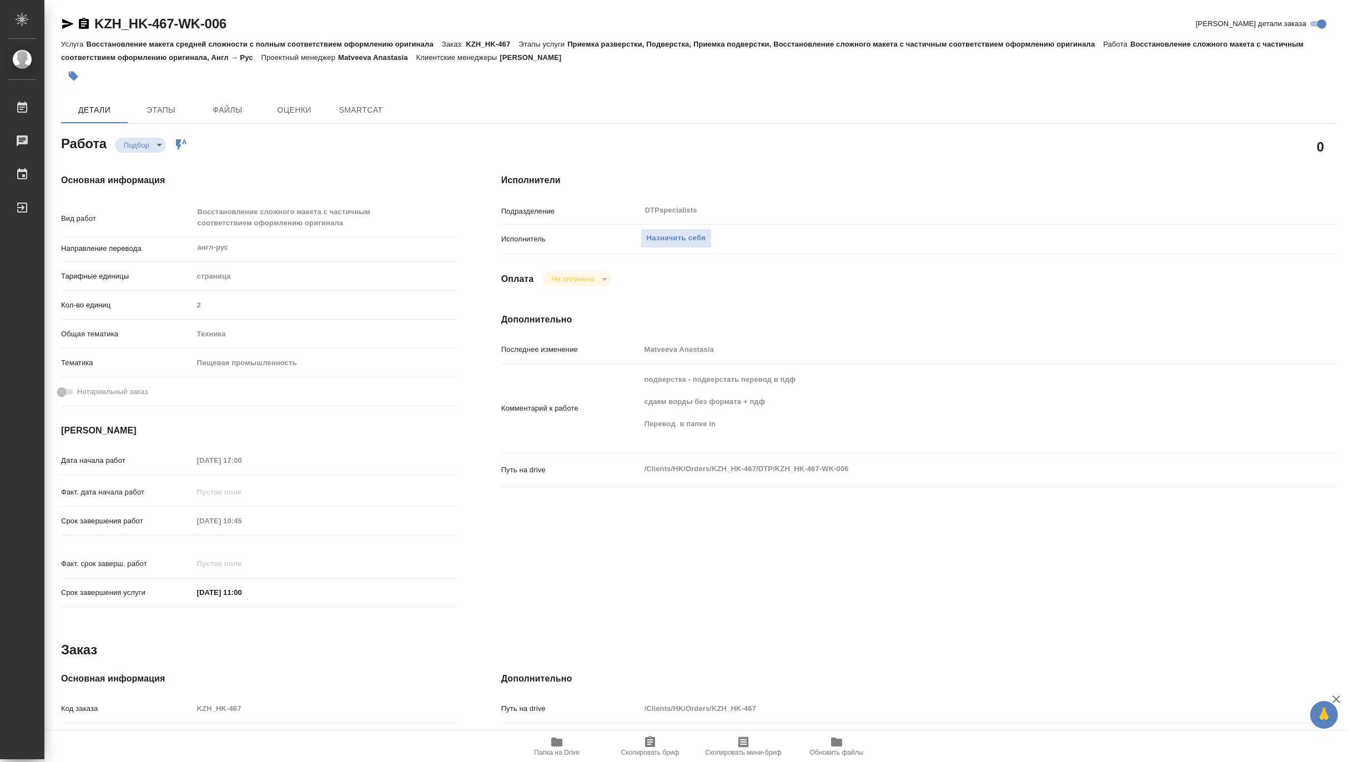
type textarea "x"
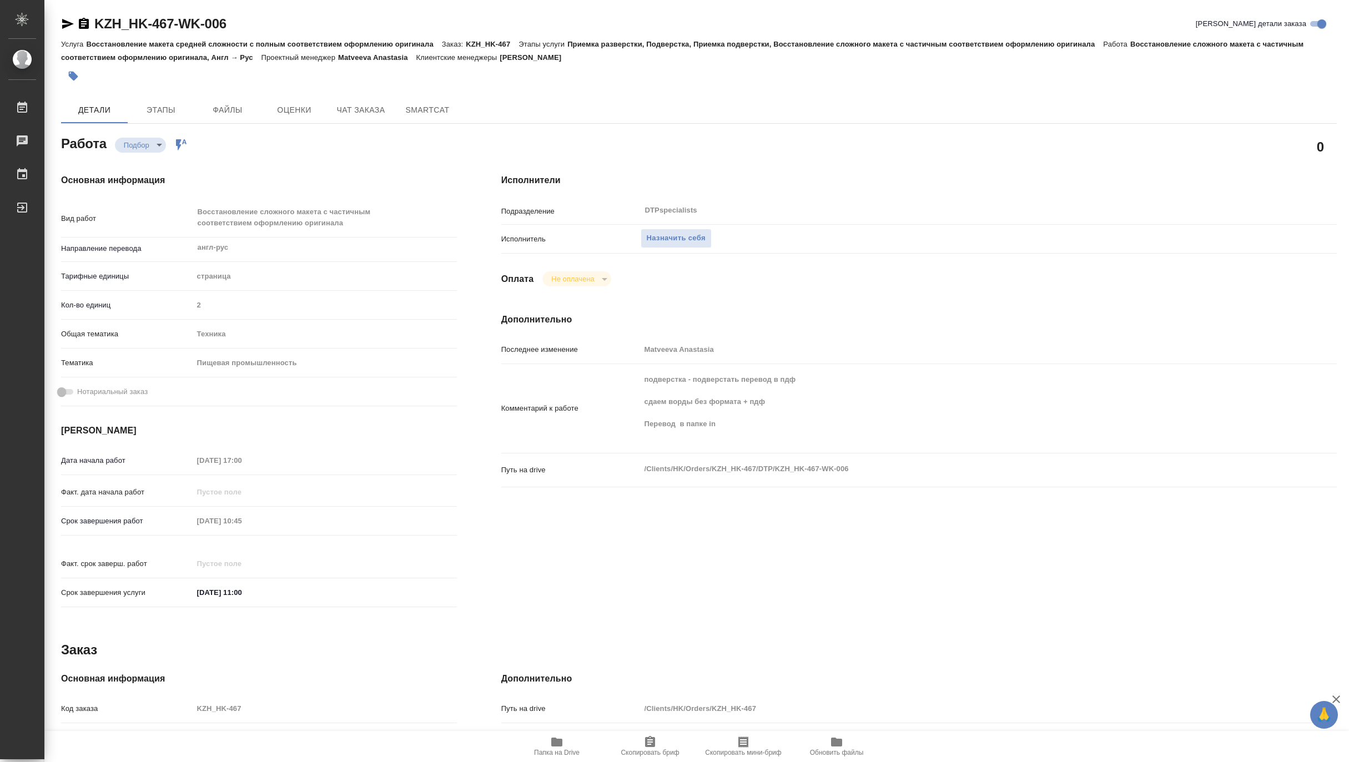
type textarea "x"
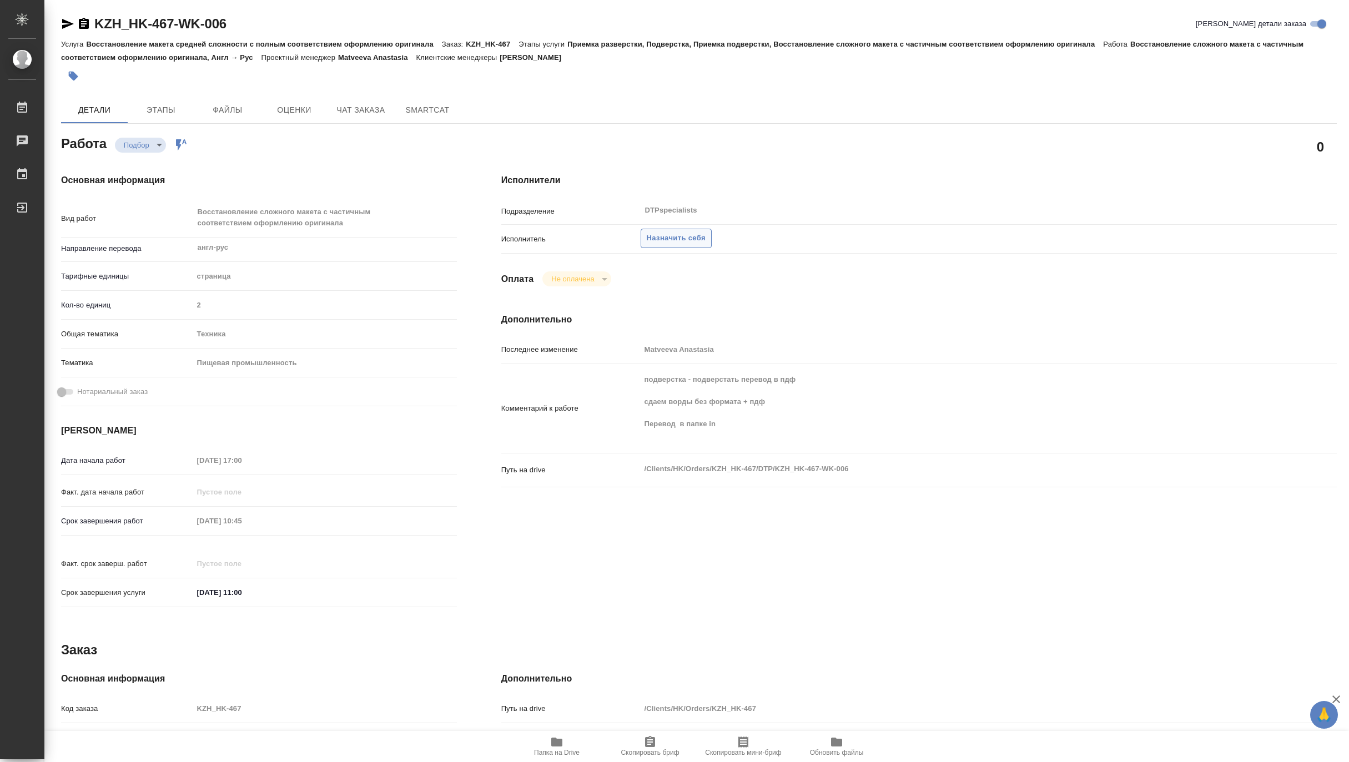
type textarea "x"
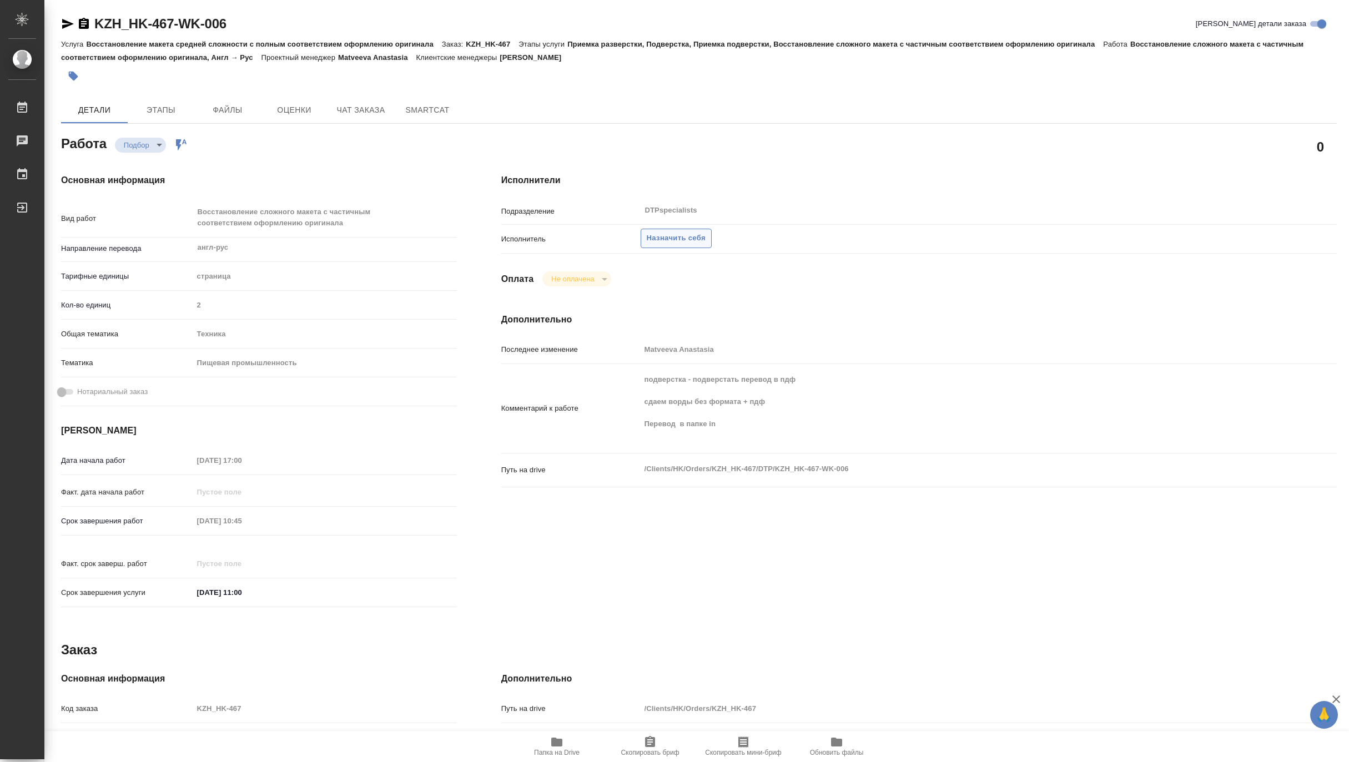
click at [691, 235] on span "Назначить себя" at bounding box center [676, 238] width 59 height 13
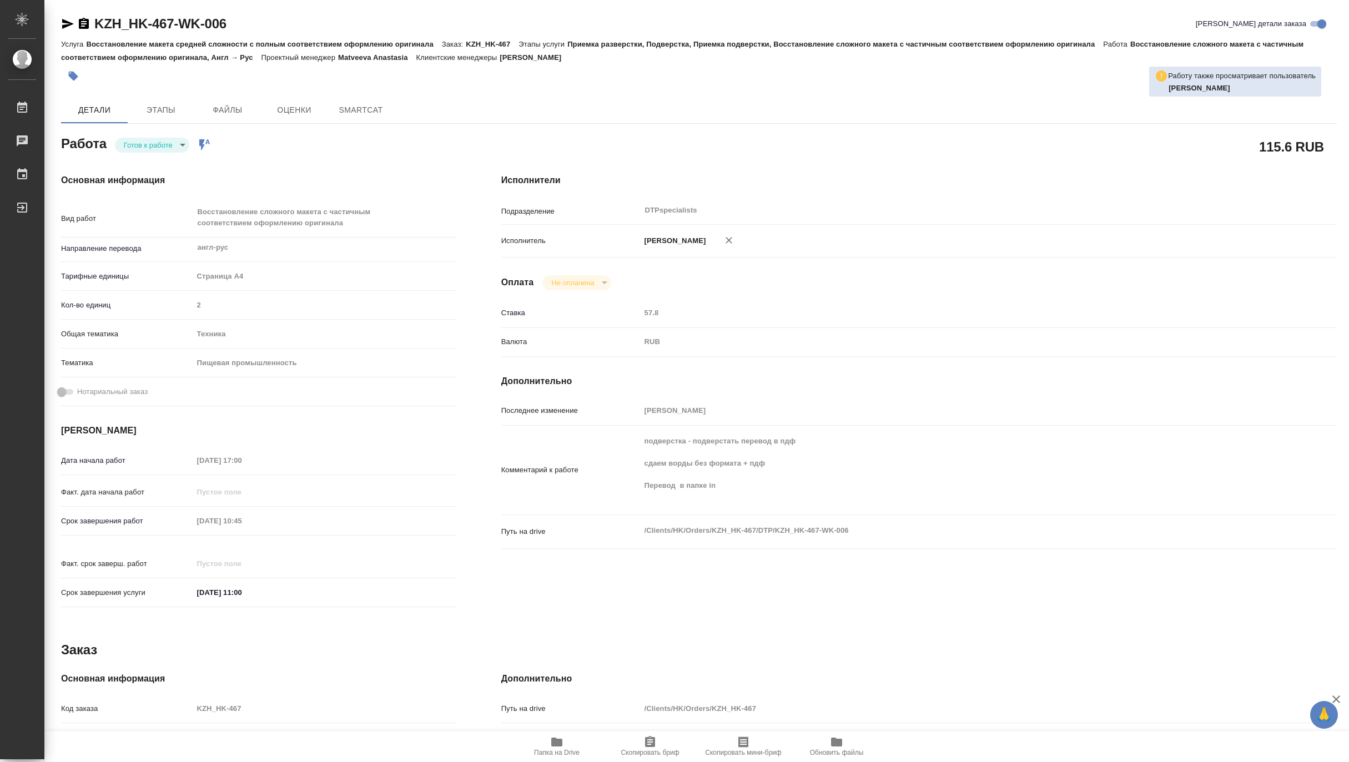
type textarea "x"
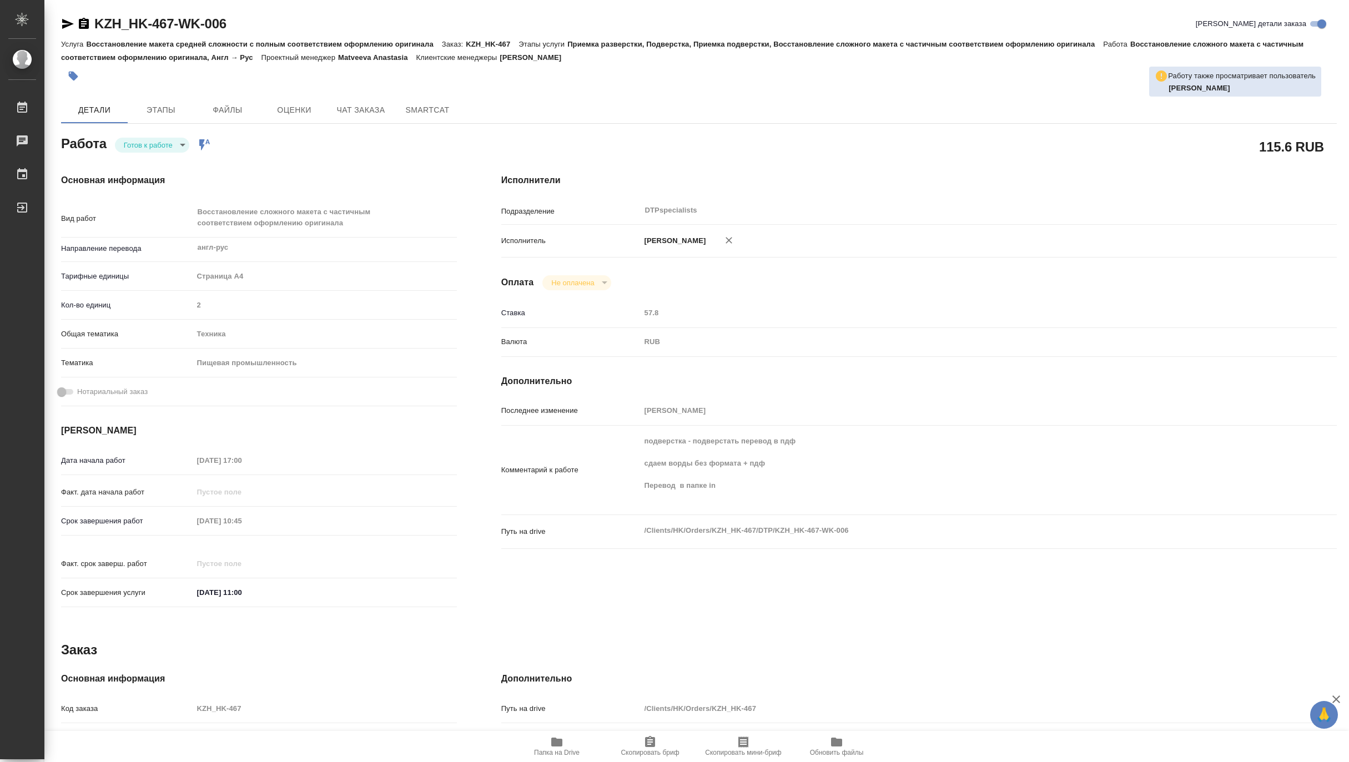
type textarea "x"
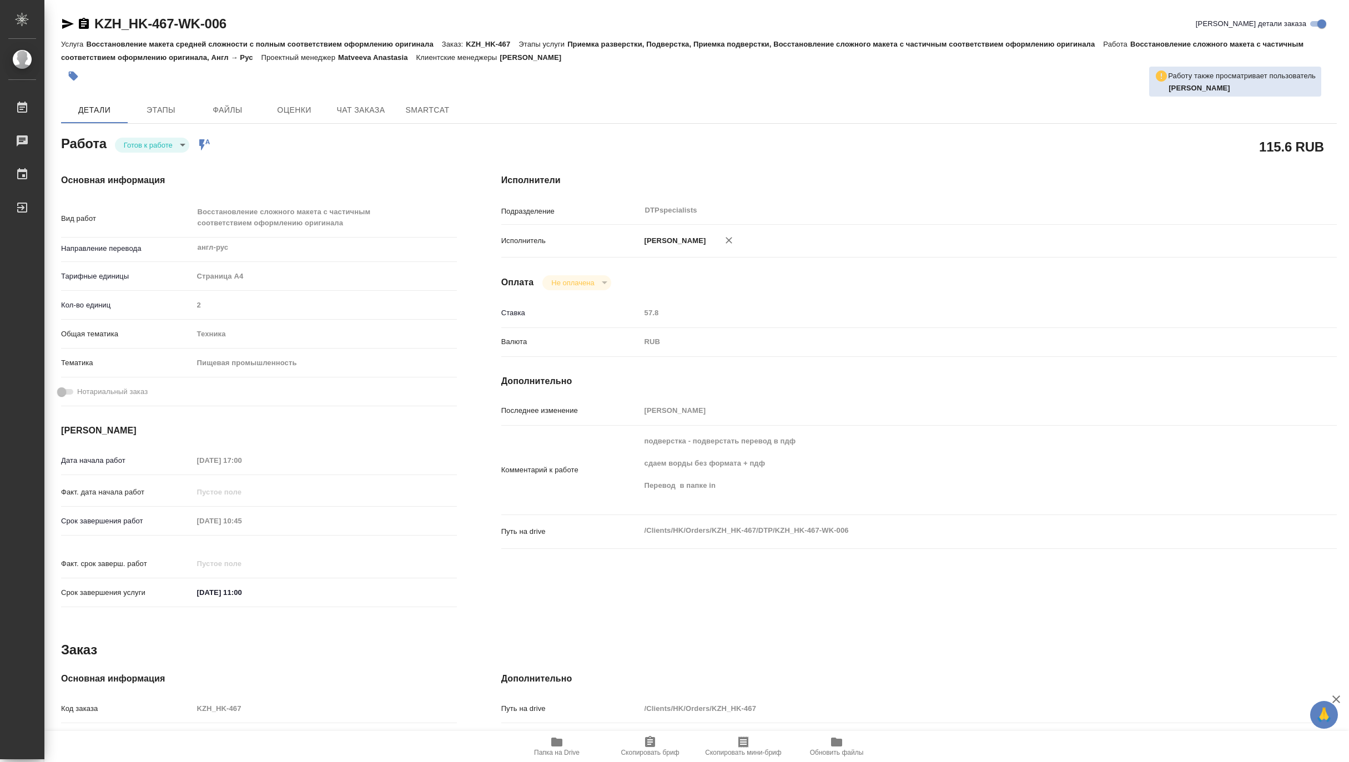
type textarea "x"
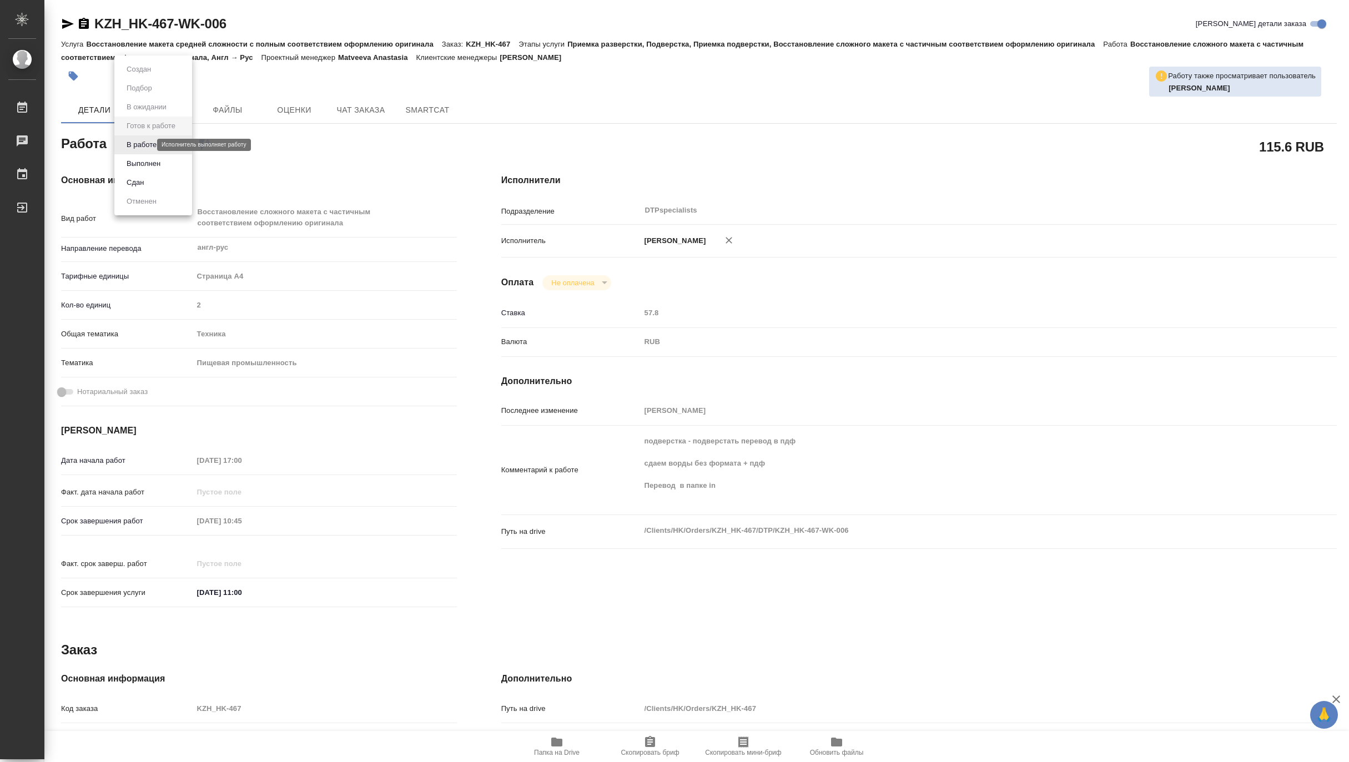
click at [142, 144] on body "🙏 .cls-1 fill:#fff; AWATERA Matveeva Maria Работы 0 Чаты График Выйти KZH_HK-46…" at bounding box center [674, 381] width 1349 height 762
click at [136, 147] on button "В работе" at bounding box center [141, 145] width 37 height 12
type textarea "x"
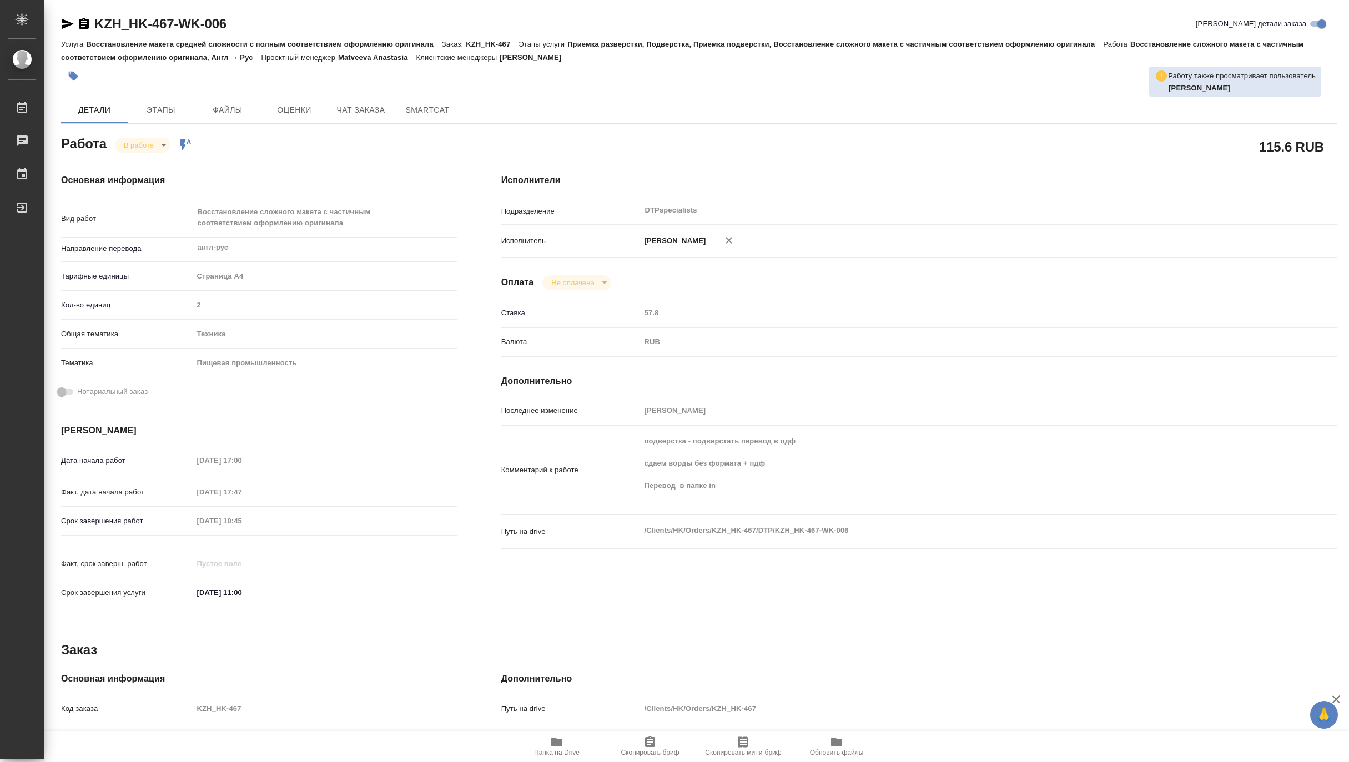
type textarea "x"
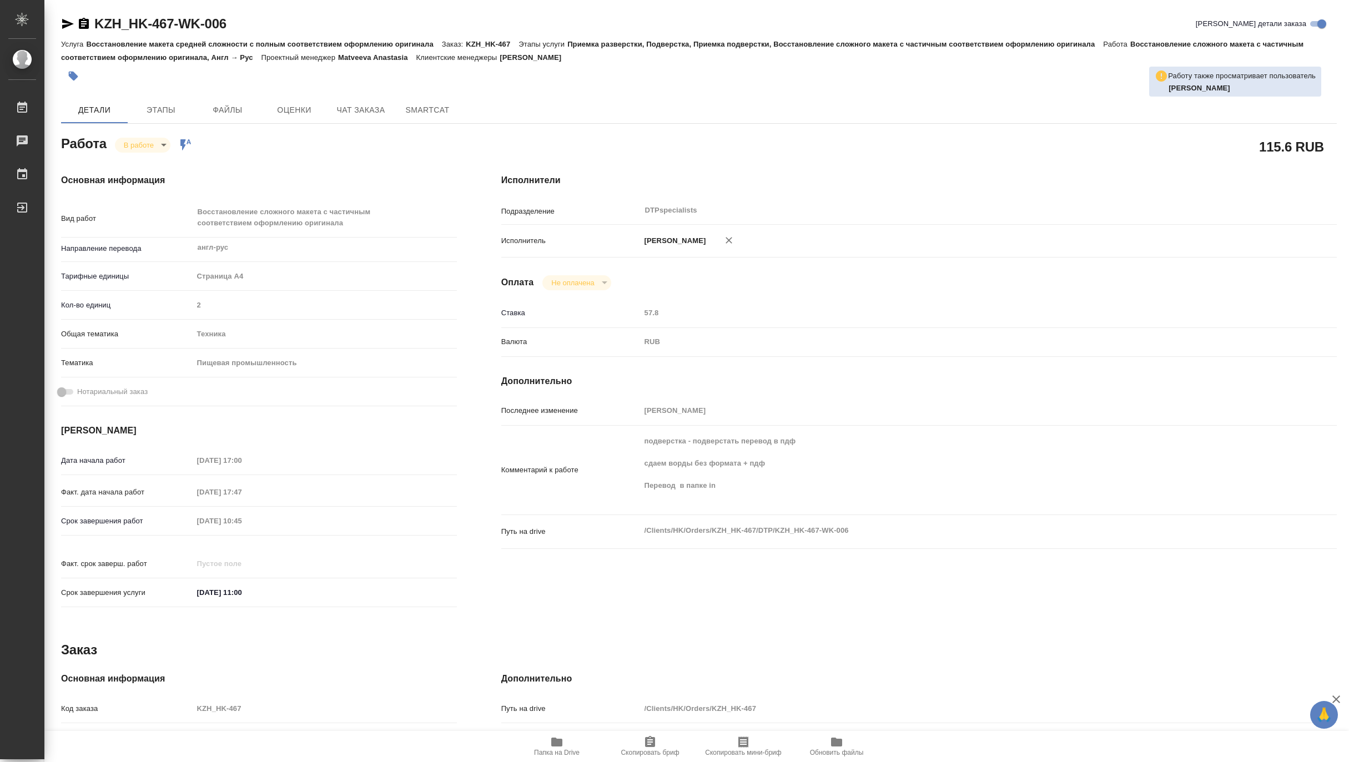
type textarea "x"
drag, startPoint x: 262, startPoint y: 22, endPoint x: 89, endPoint y: 17, distance: 173.3
click at [89, 17] on div "KZH_HK-467-WK-006 Кратко детали заказа" at bounding box center [699, 24] width 1276 height 18
copy link "KZH_HK-467-WK-006"
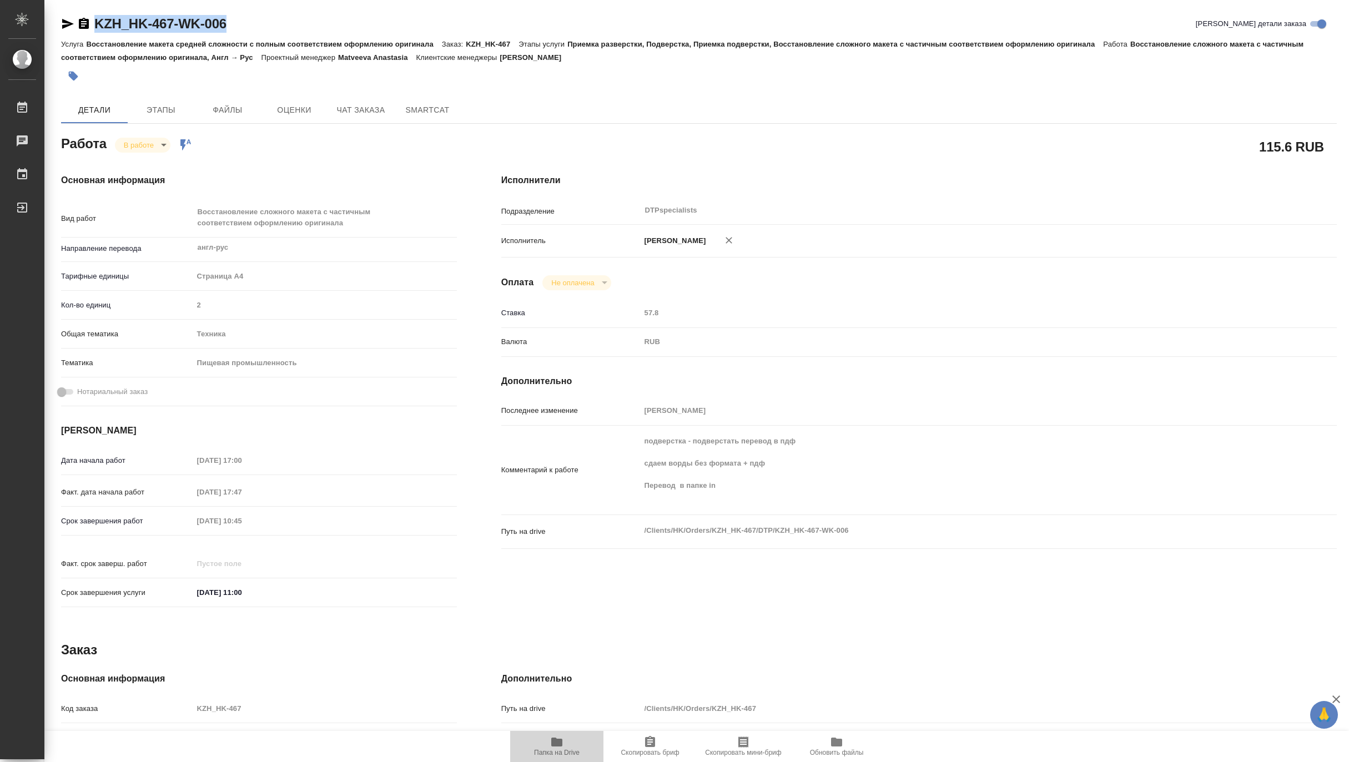
click at [541, 751] on span "Папка на Drive" at bounding box center [557, 753] width 46 height 8
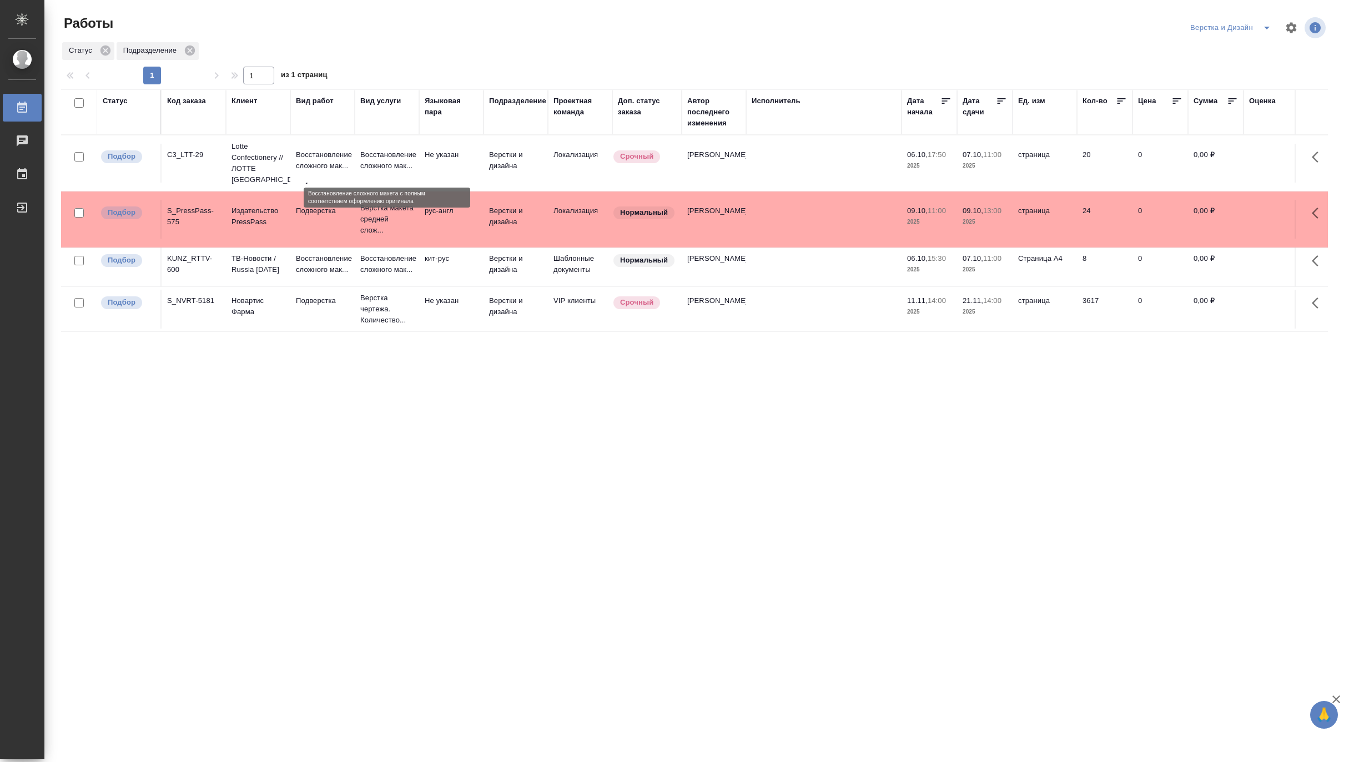
click at [364, 157] on p "Восстановление сложного мак..." at bounding box center [386, 160] width 53 height 22
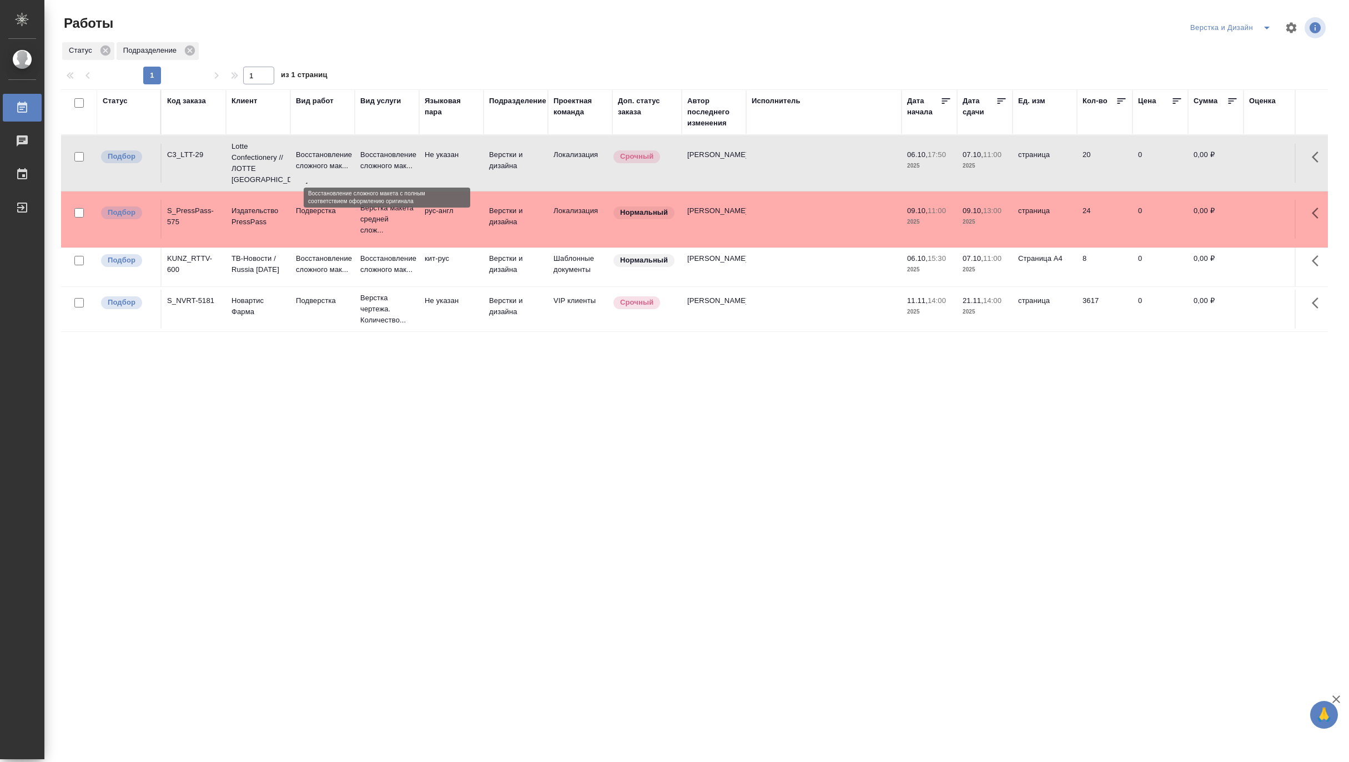
click at [364, 157] on p "Восстановление сложного мак..." at bounding box center [386, 160] width 53 height 22
click at [1265, 23] on icon "split button" at bounding box center [1267, 27] width 13 height 13
click at [1240, 81] on li "Матвеева_назначено" at bounding box center [1237, 86] width 107 height 18
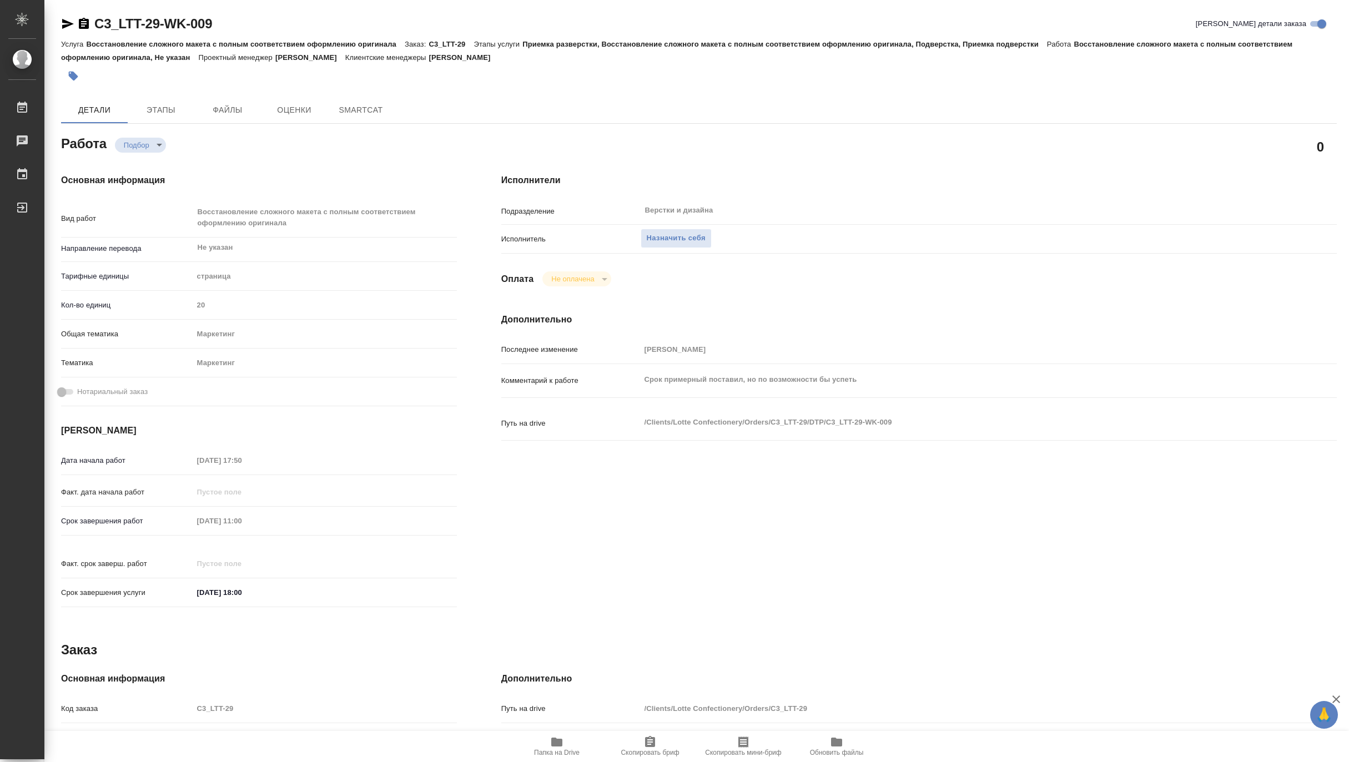
type textarea "x"
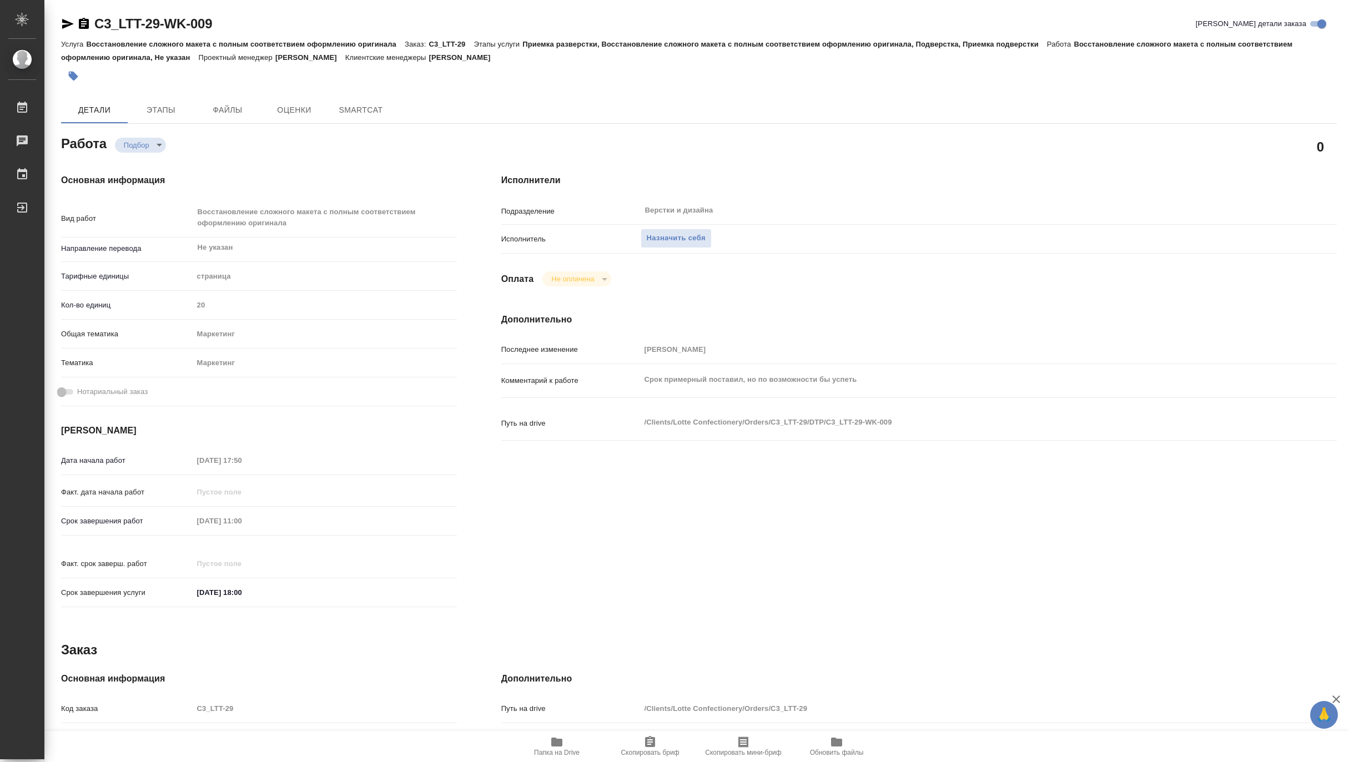
type textarea "x"
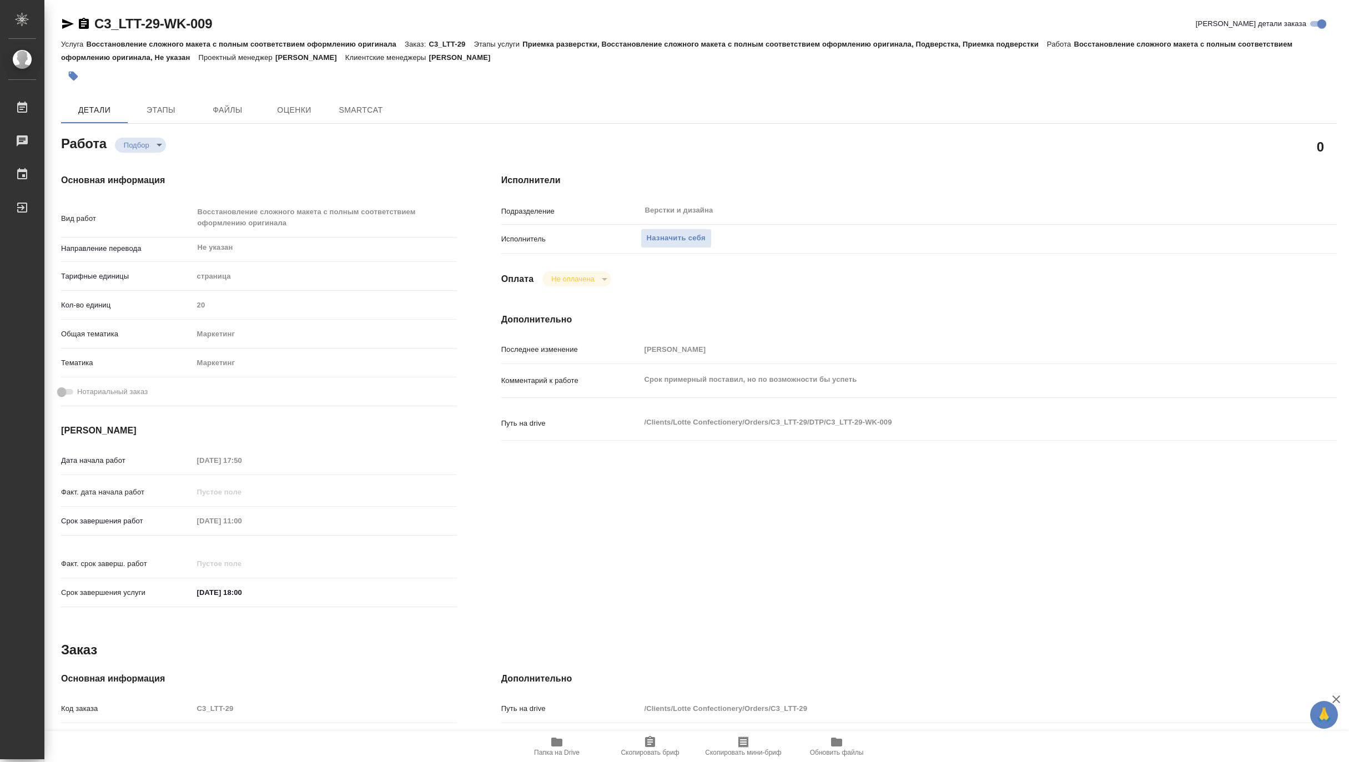
type textarea "x"
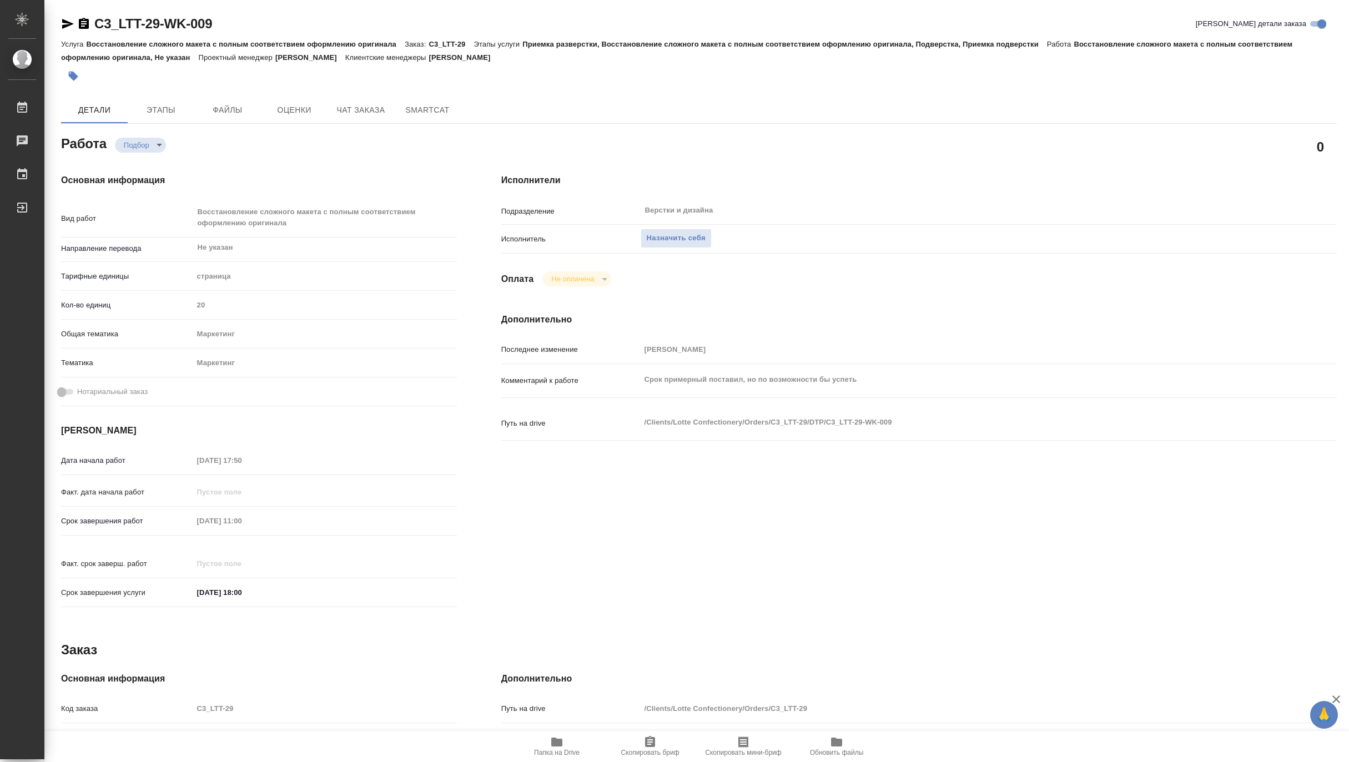
type textarea "x"
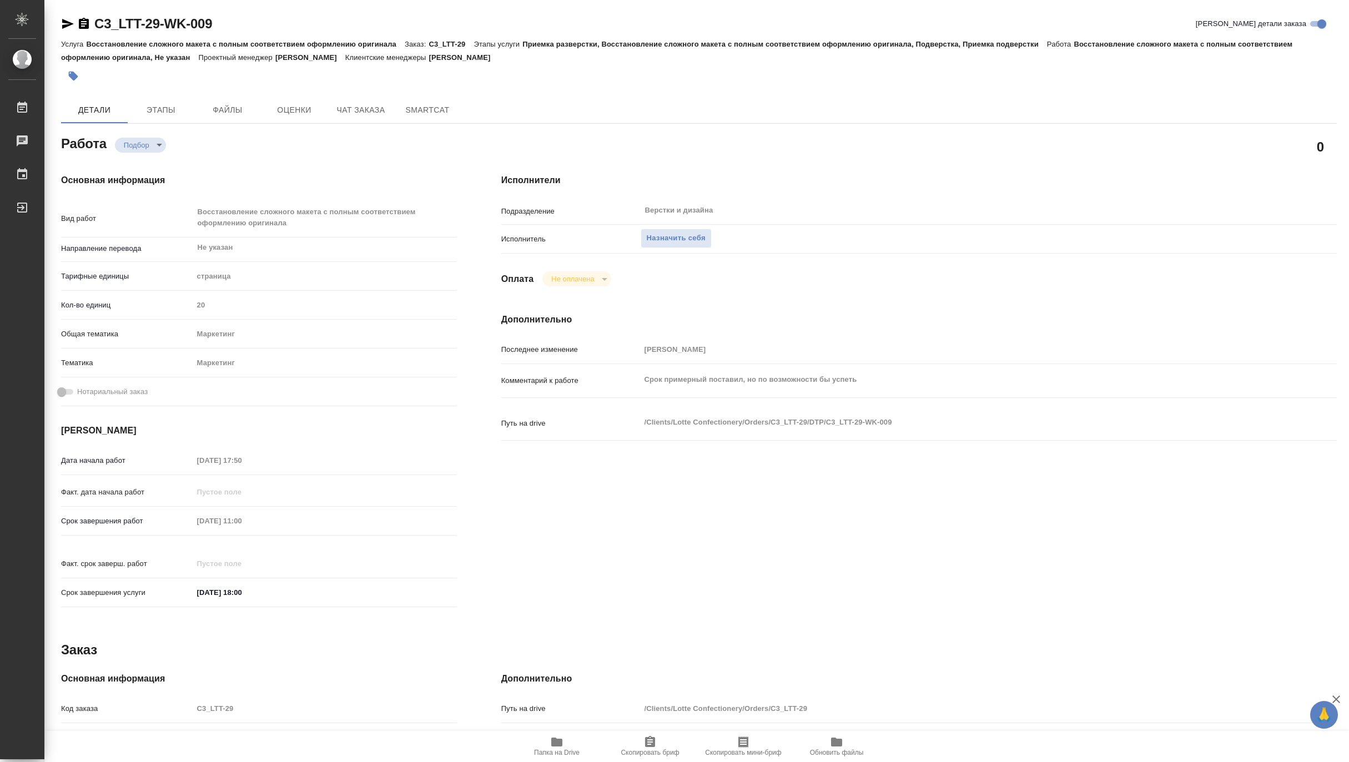
type textarea "x"
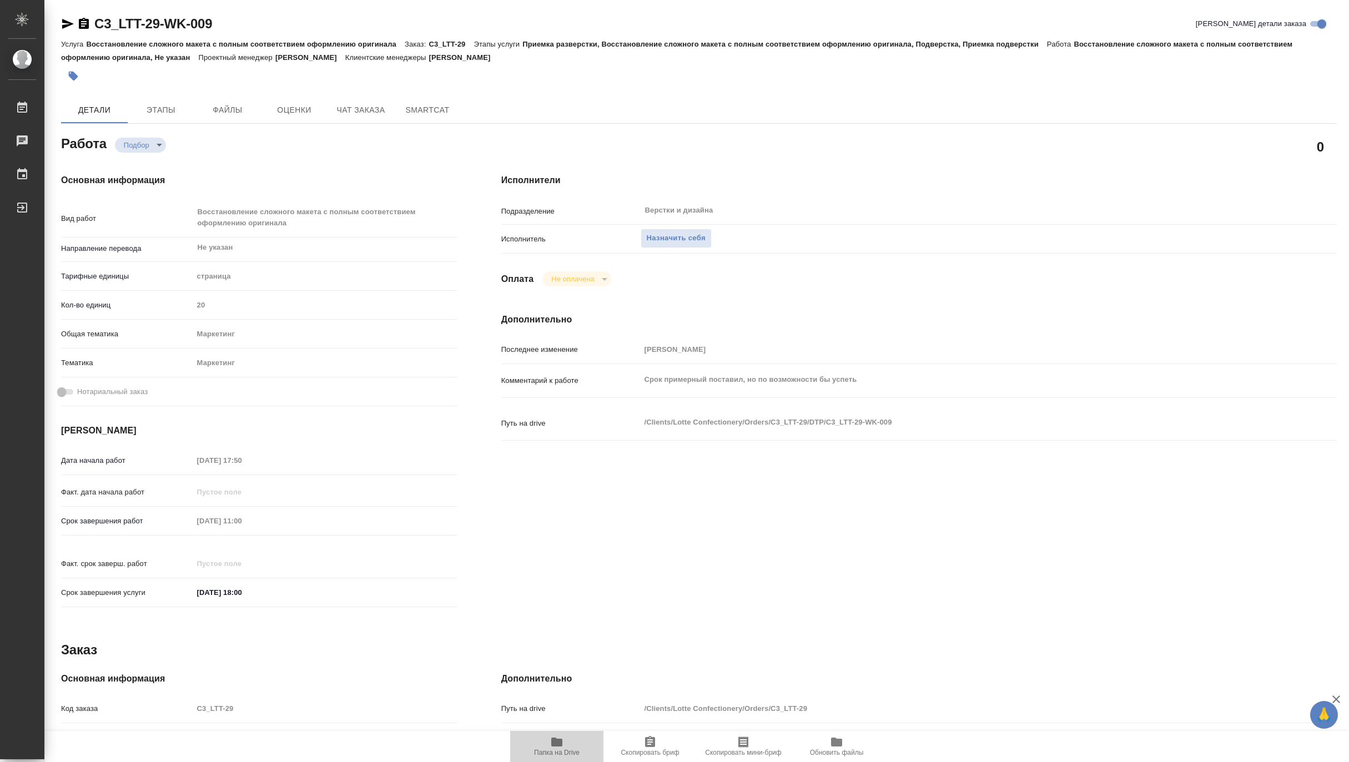
click at [550, 751] on span "Папка на Drive" at bounding box center [557, 753] width 46 height 8
click at [345, 112] on span "Чат заказа" at bounding box center [360, 110] width 53 height 14
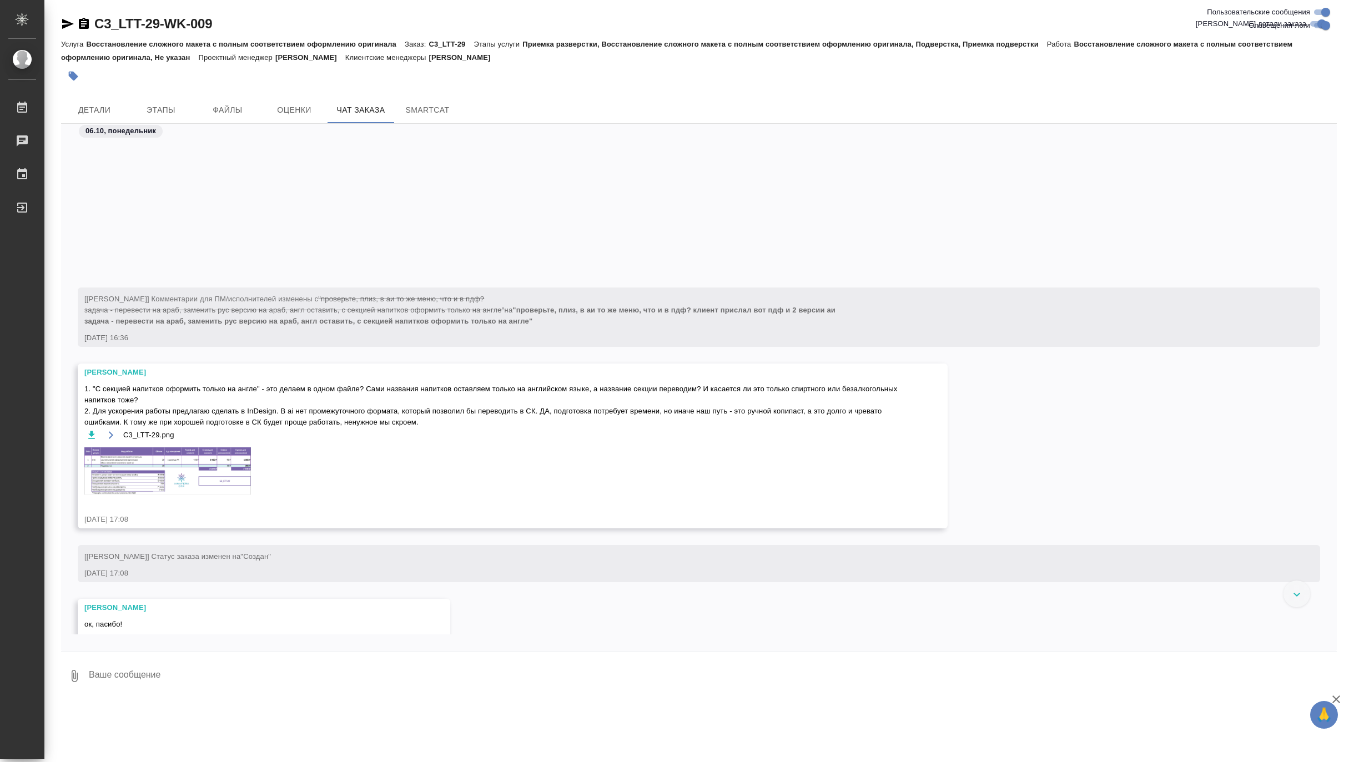
scroll to position [14, 0]
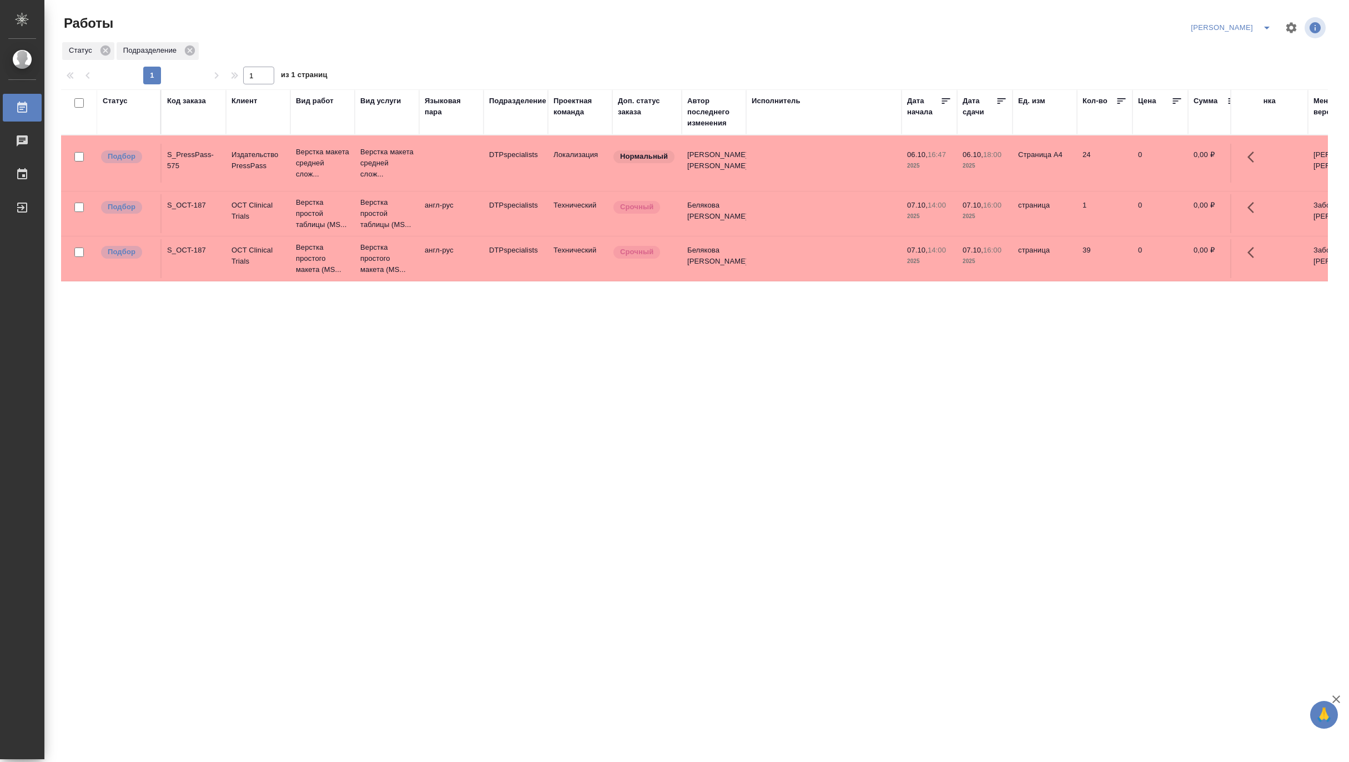
click at [185, 103] on div "Код заказа" at bounding box center [186, 101] width 39 height 11
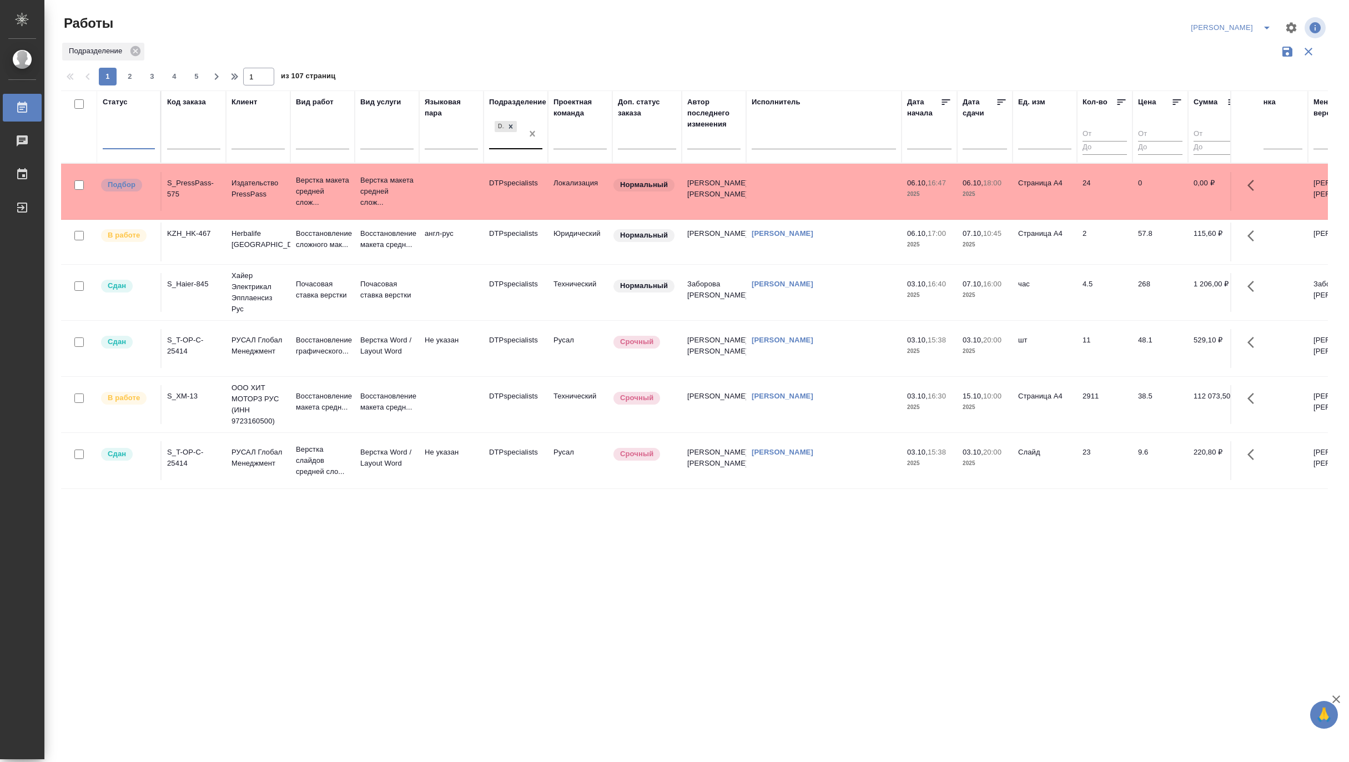
drag, startPoint x: 535, startPoint y: 134, endPoint x: 191, endPoint y: 137, distance: 343.8
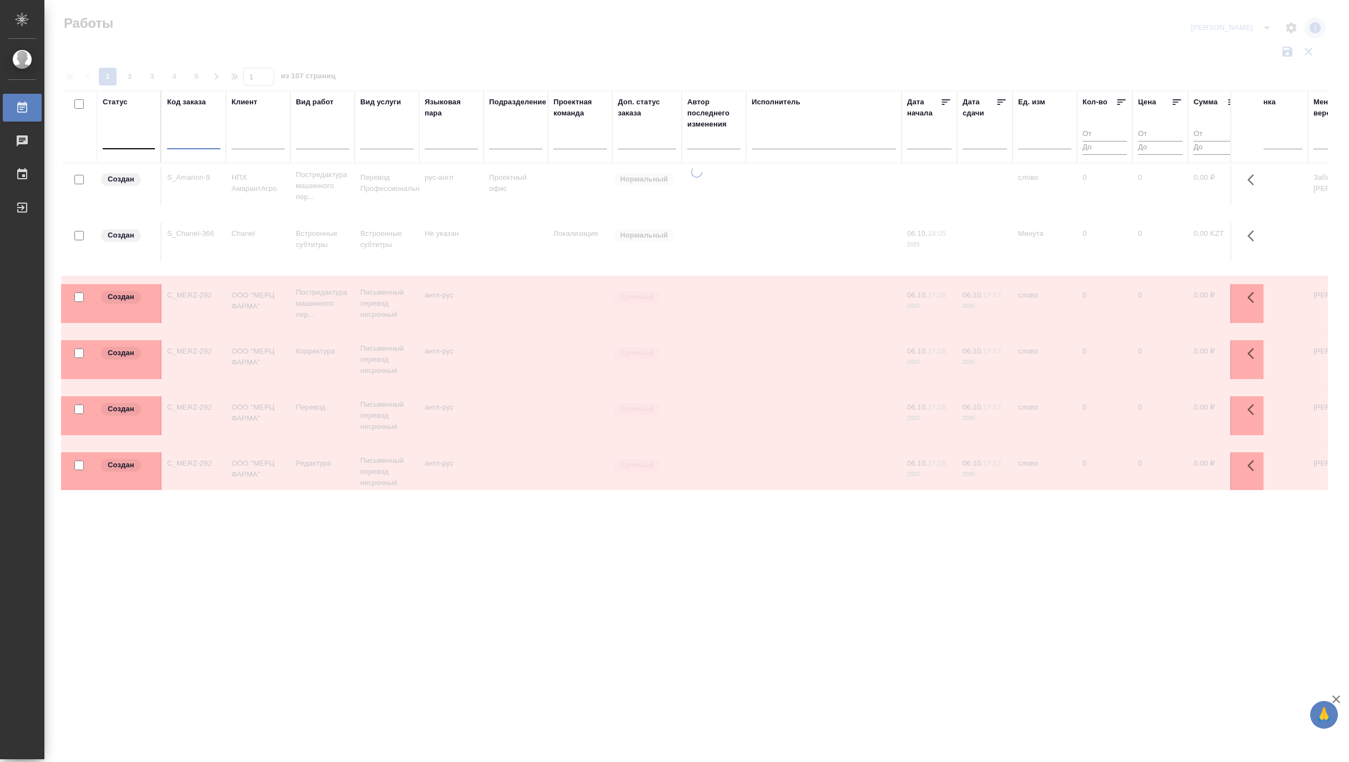
click at [188, 141] on input "text" at bounding box center [193, 143] width 53 height 14
paste input "S_PressPass-574"
type input "S_PressPass-574"
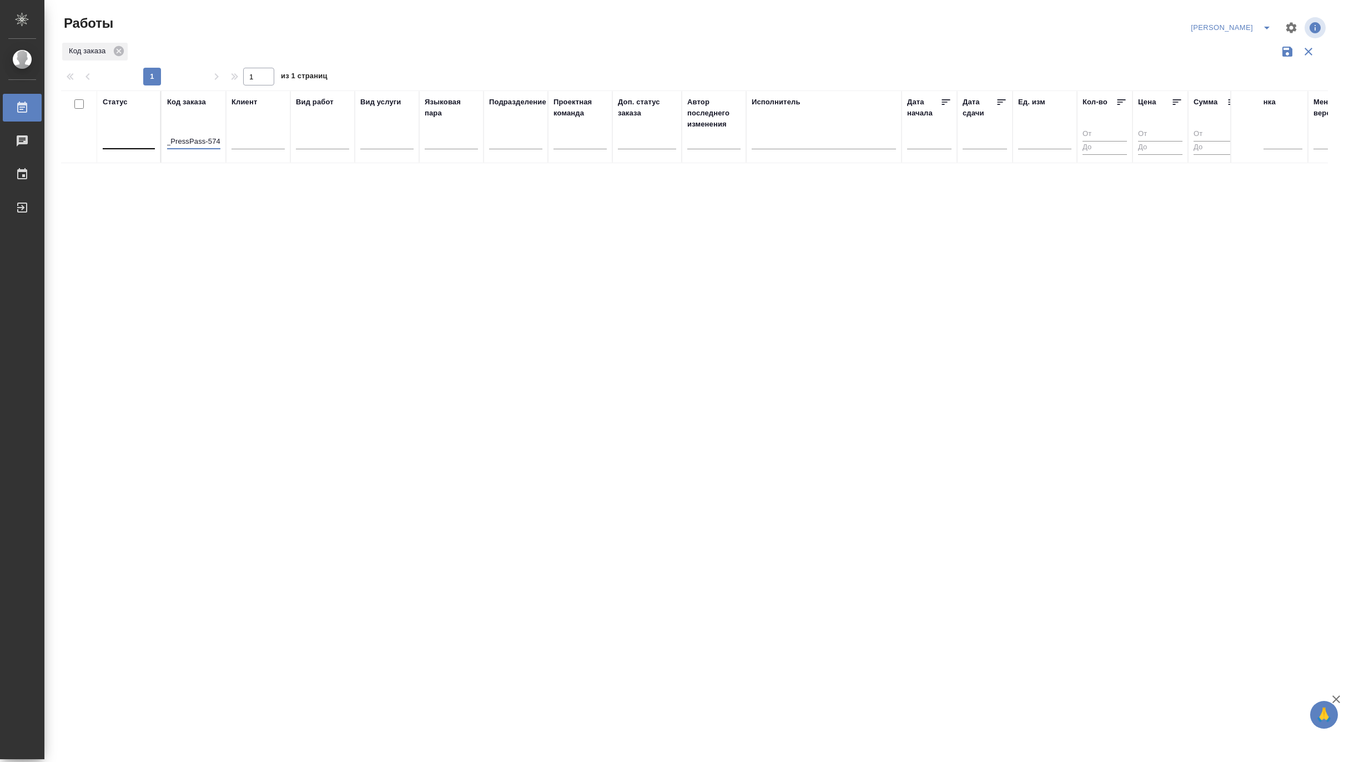
click at [198, 144] on input "S_PressPass-574" at bounding box center [193, 143] width 53 height 14
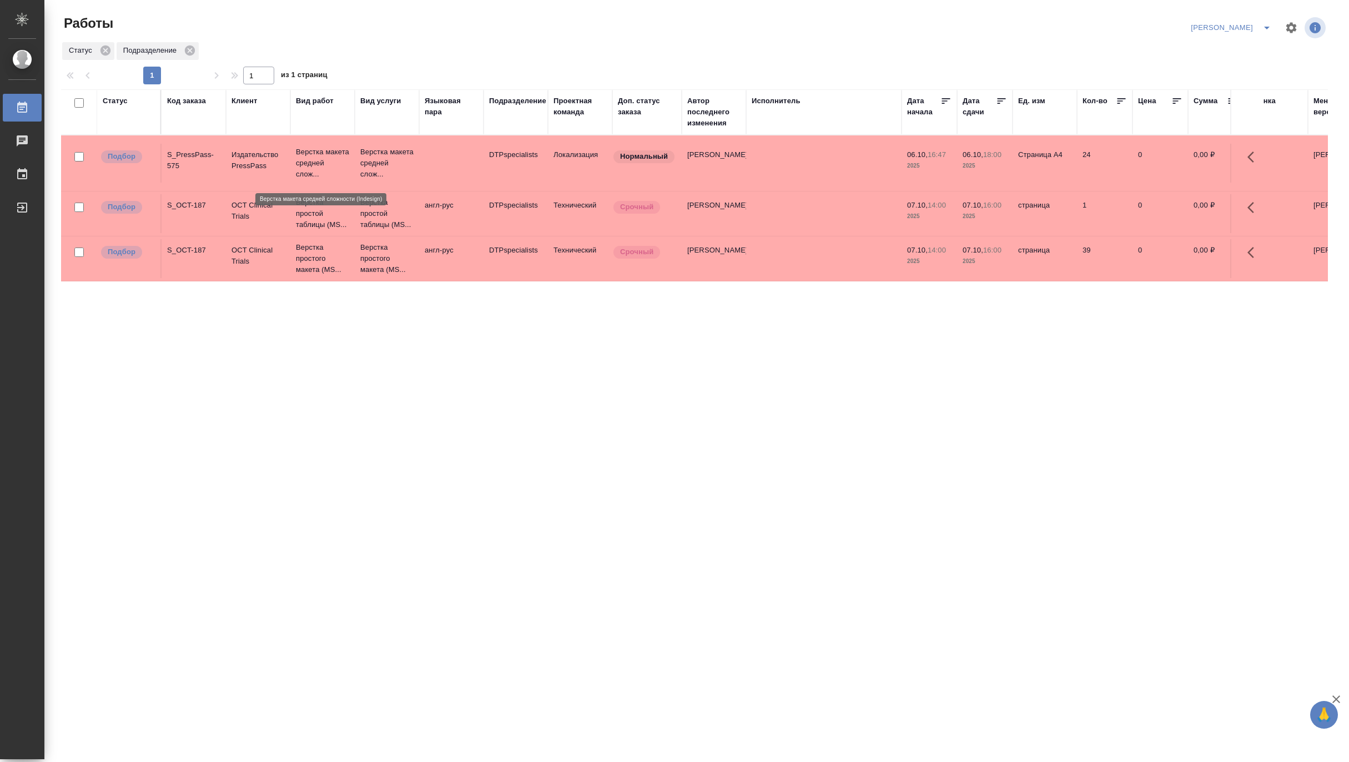
click at [335, 153] on p "Верстка макета средней слож..." at bounding box center [322, 163] width 53 height 33
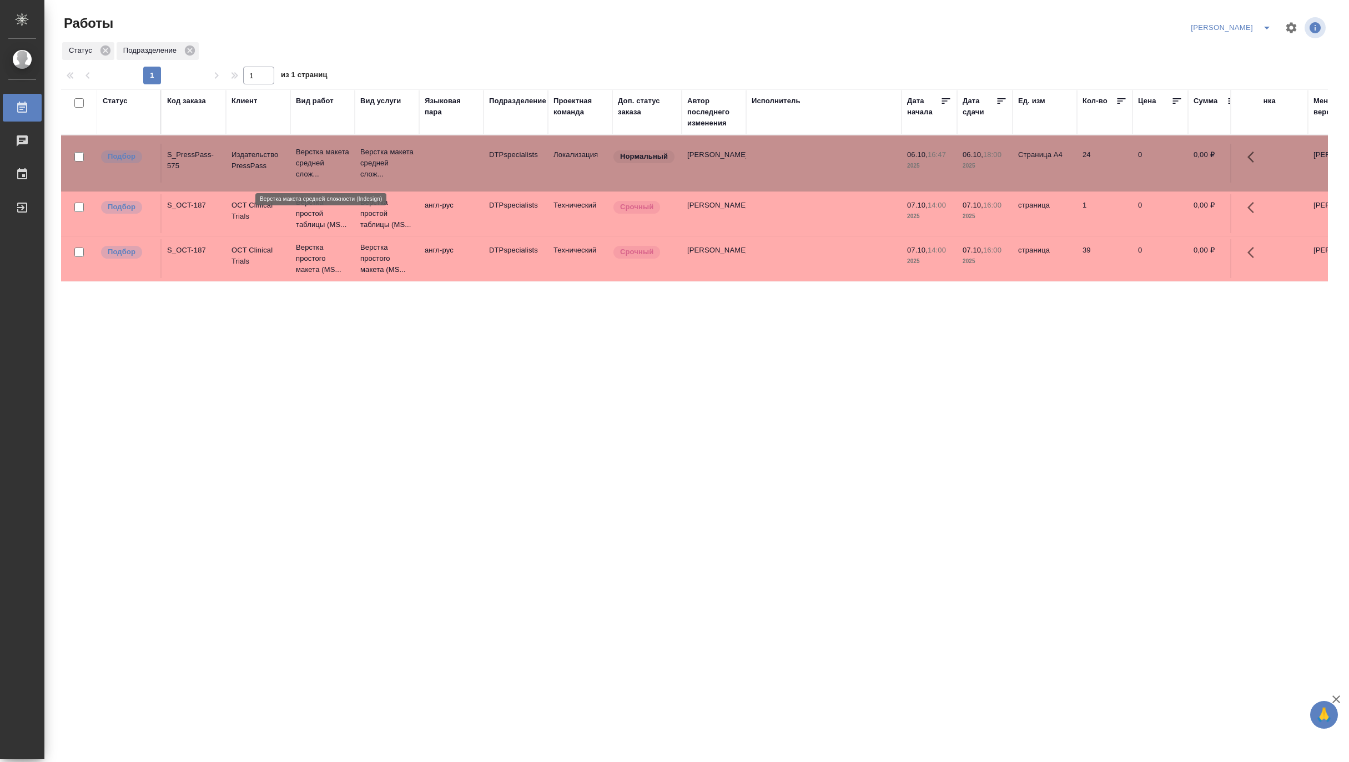
click at [335, 153] on p "Верстка макета средней слож..." at bounding box center [322, 163] width 53 height 33
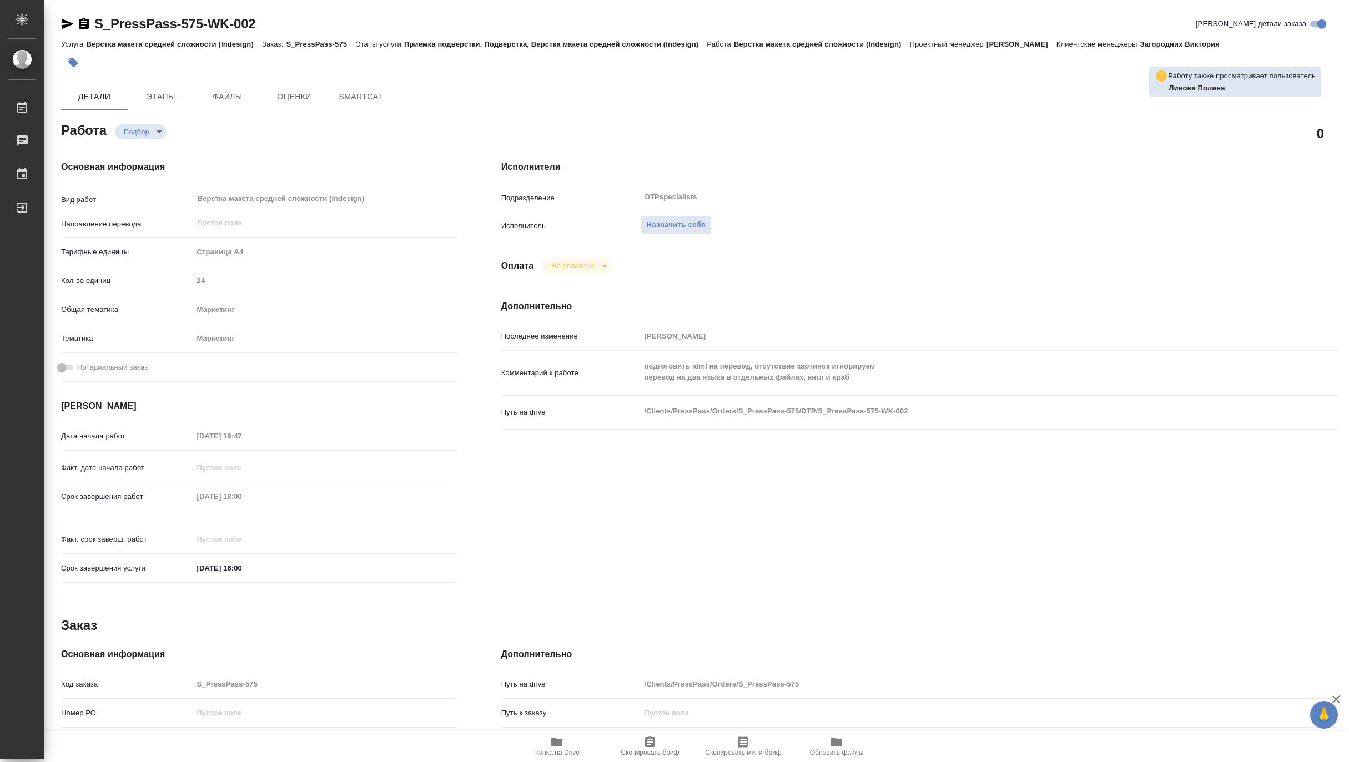
type textarea "x"
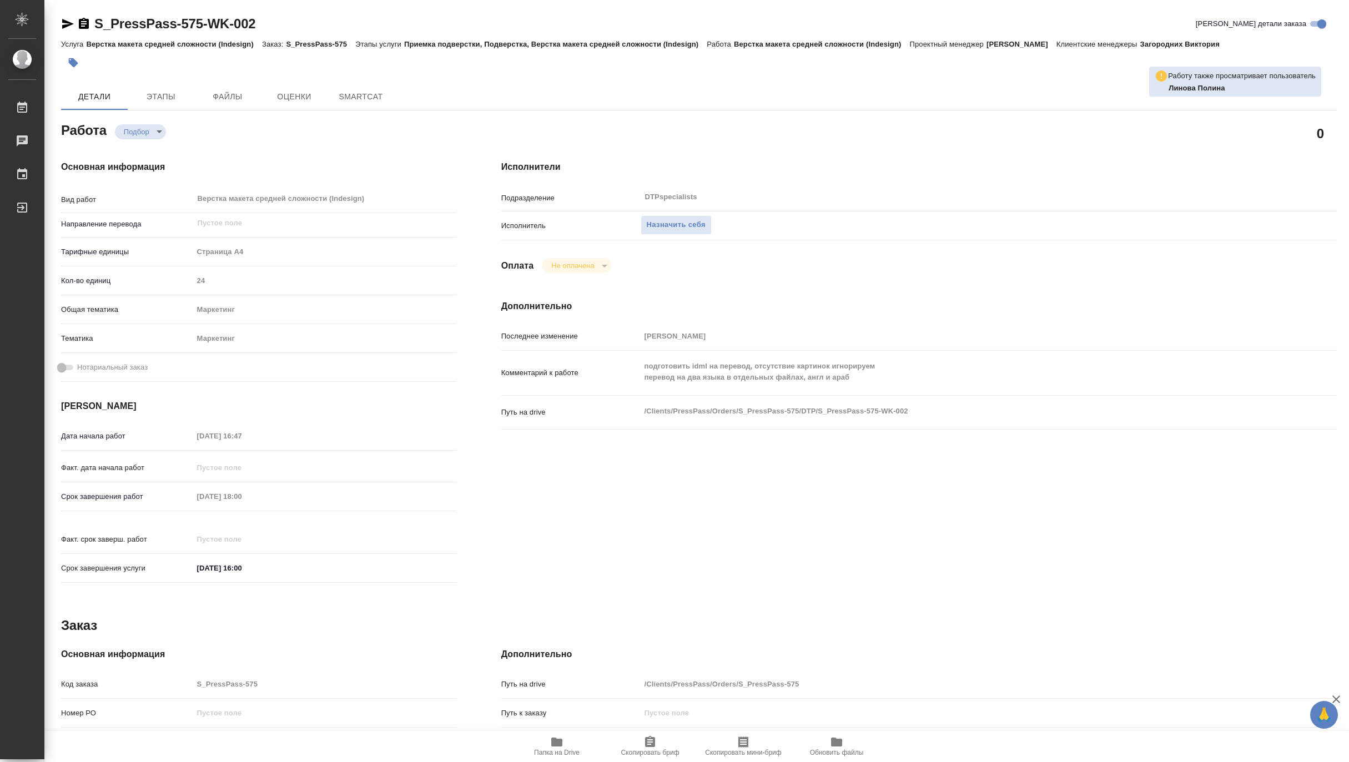
type textarea "x"
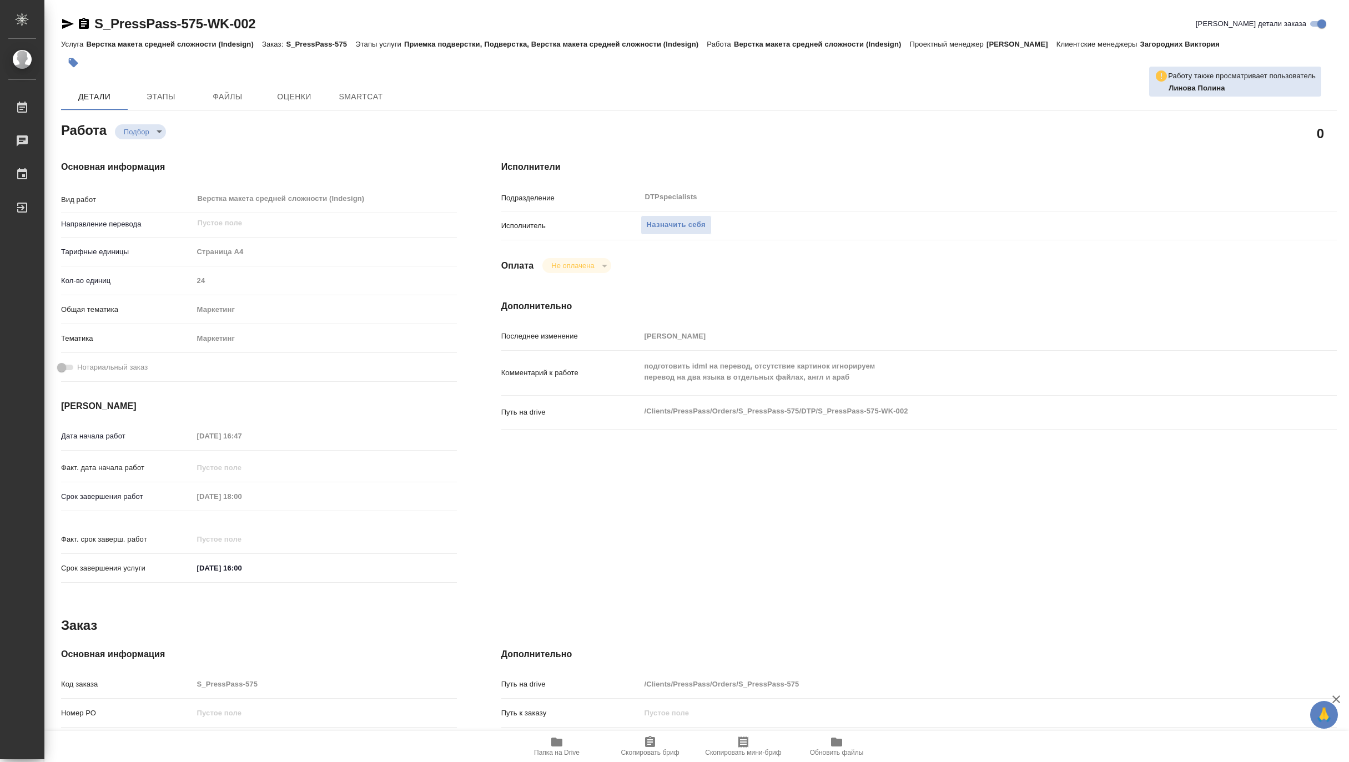
type textarea "x"
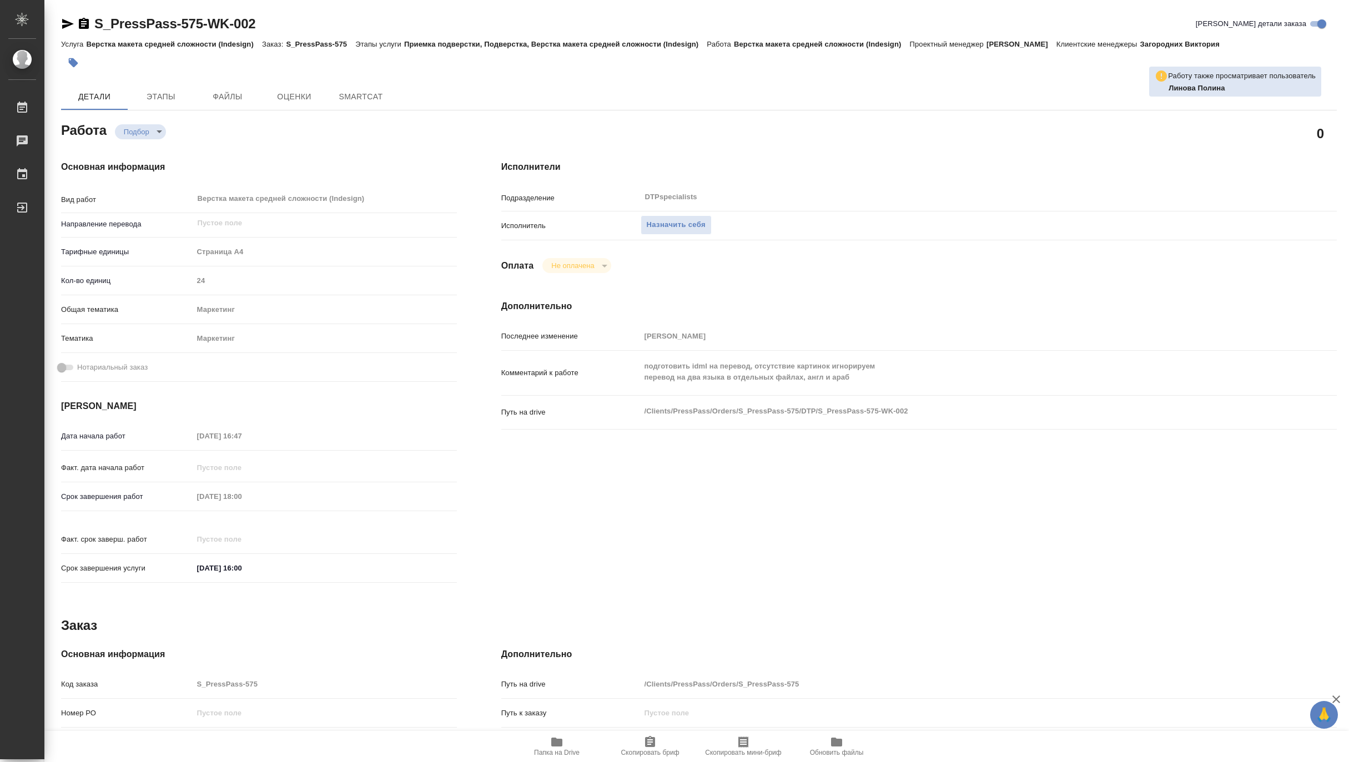
type textarea "x"
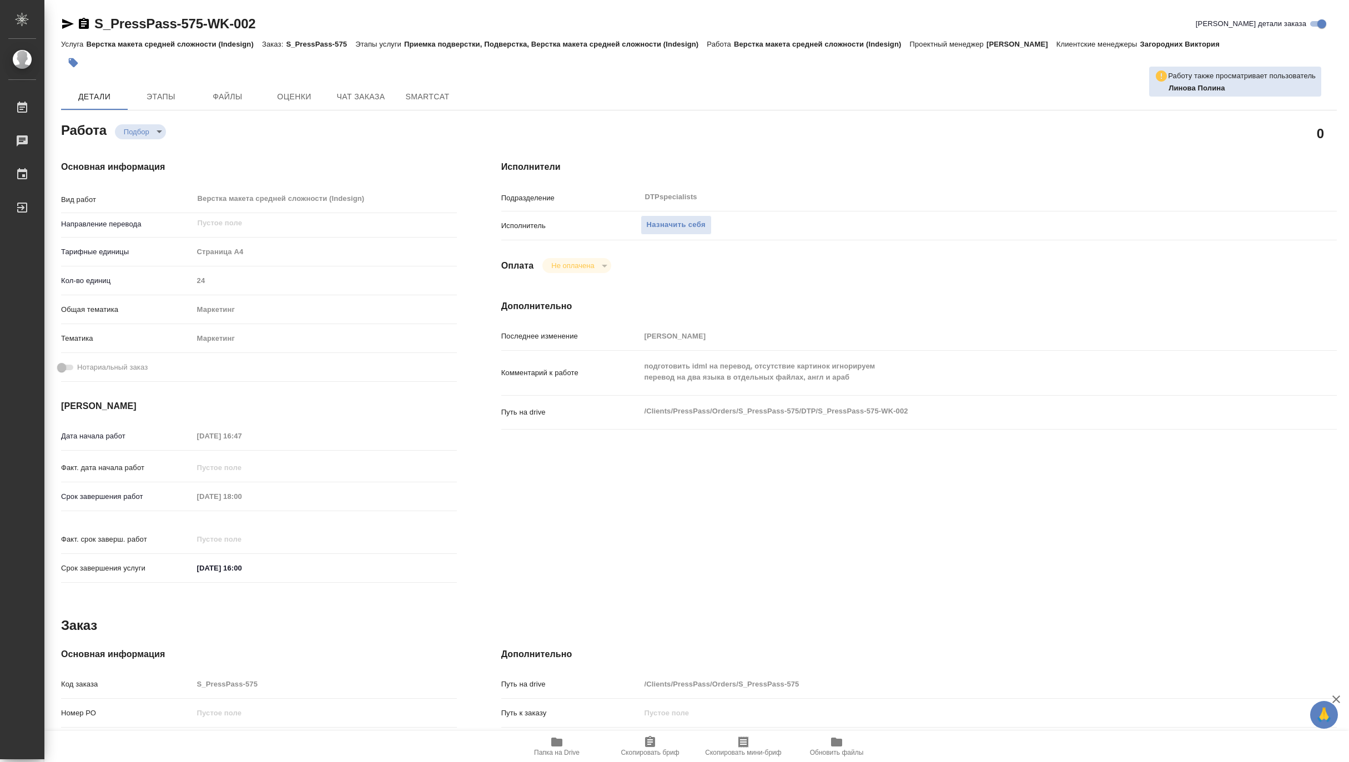
type textarea "x"
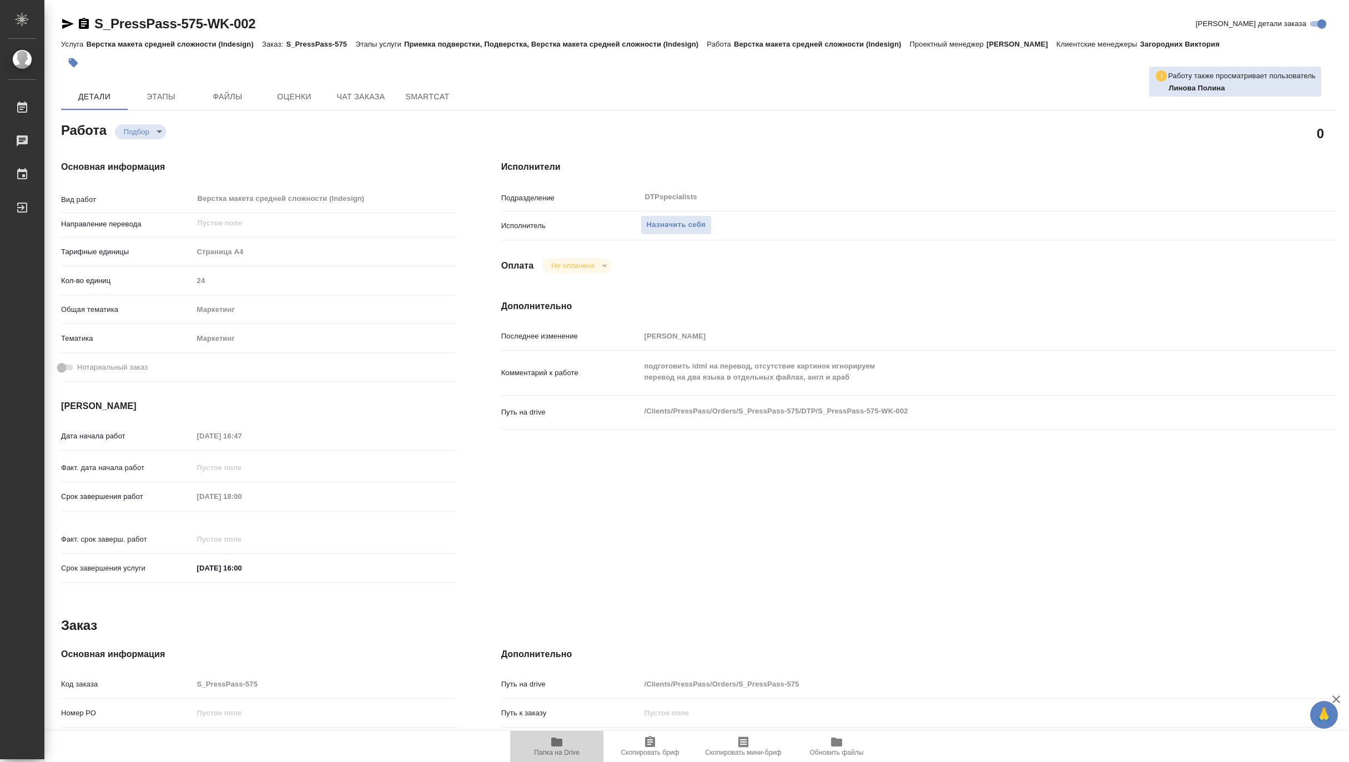
click at [543, 752] on span "Папка на Drive" at bounding box center [557, 753] width 46 height 8
type textarea "x"
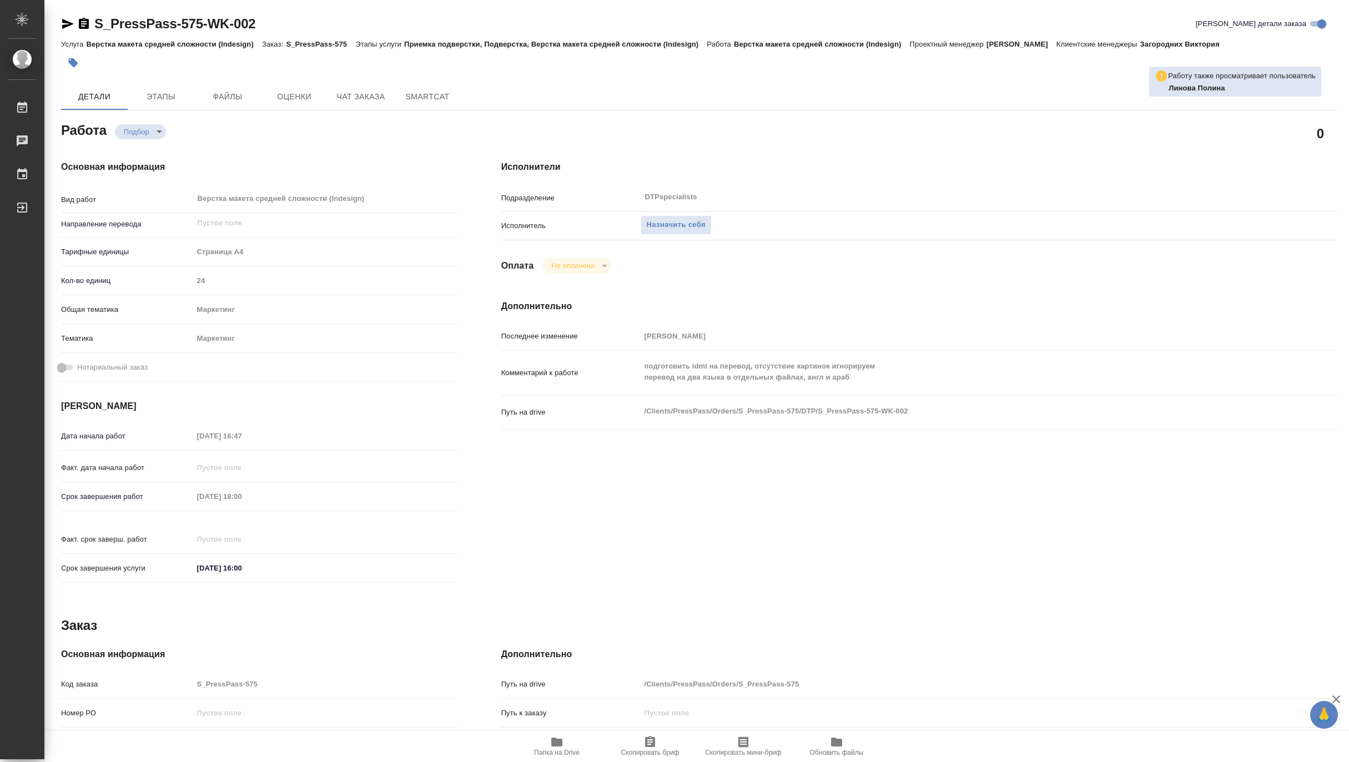
type textarea "x"
